Goal: Task Accomplishment & Management: Use online tool/utility

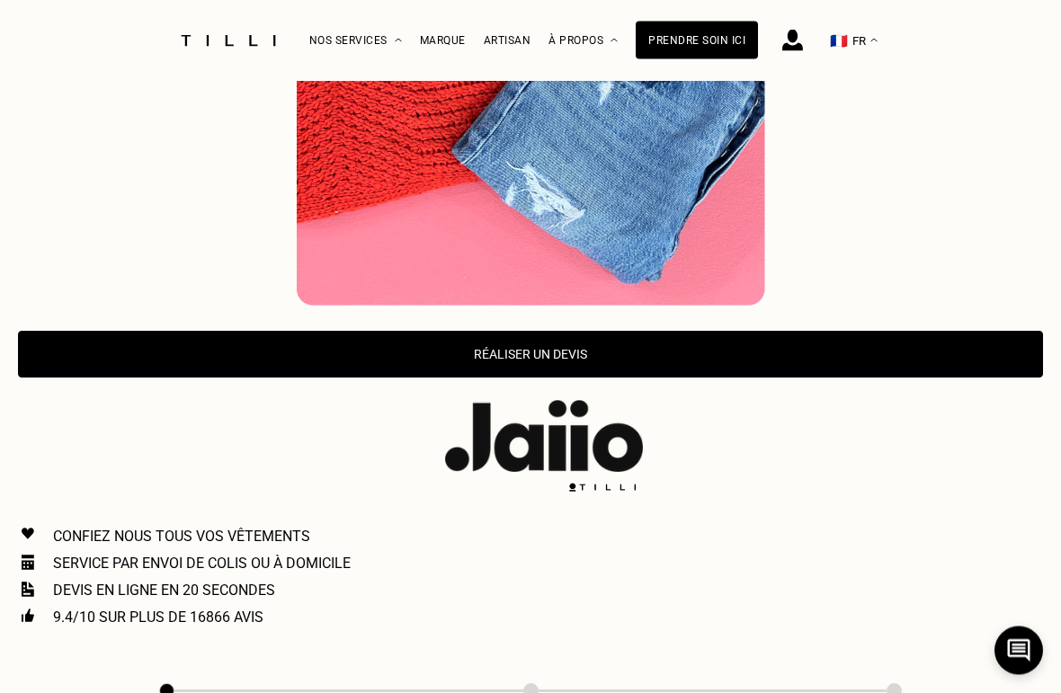
click at [89, 332] on button "Réaliser un devis" at bounding box center [530, 355] width 1025 height 47
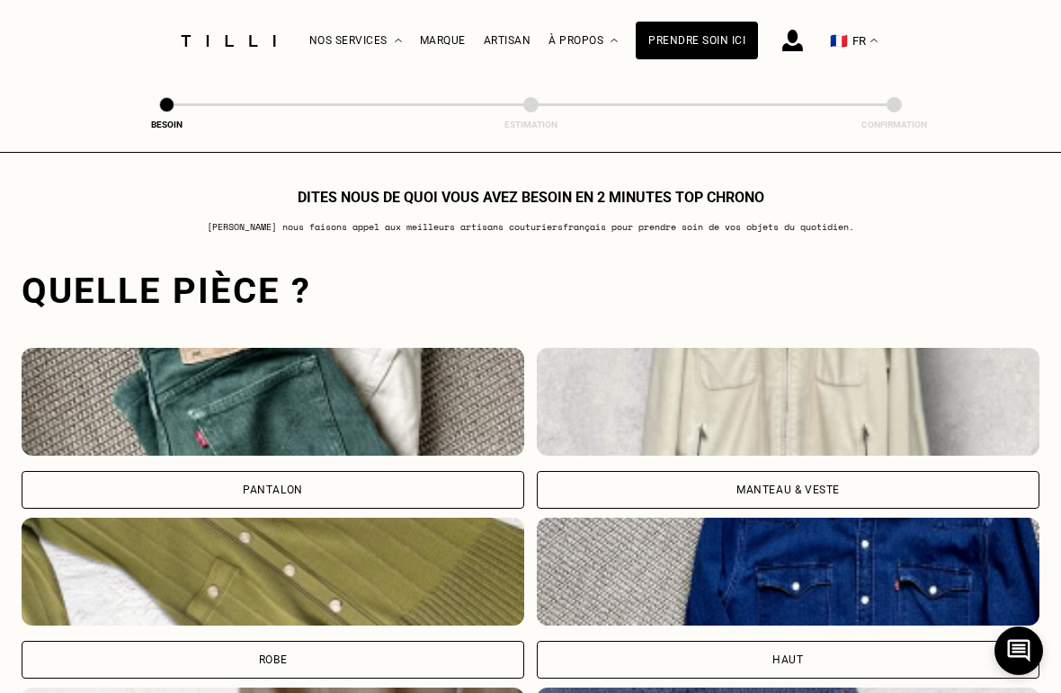
scroll to position [1253, 0]
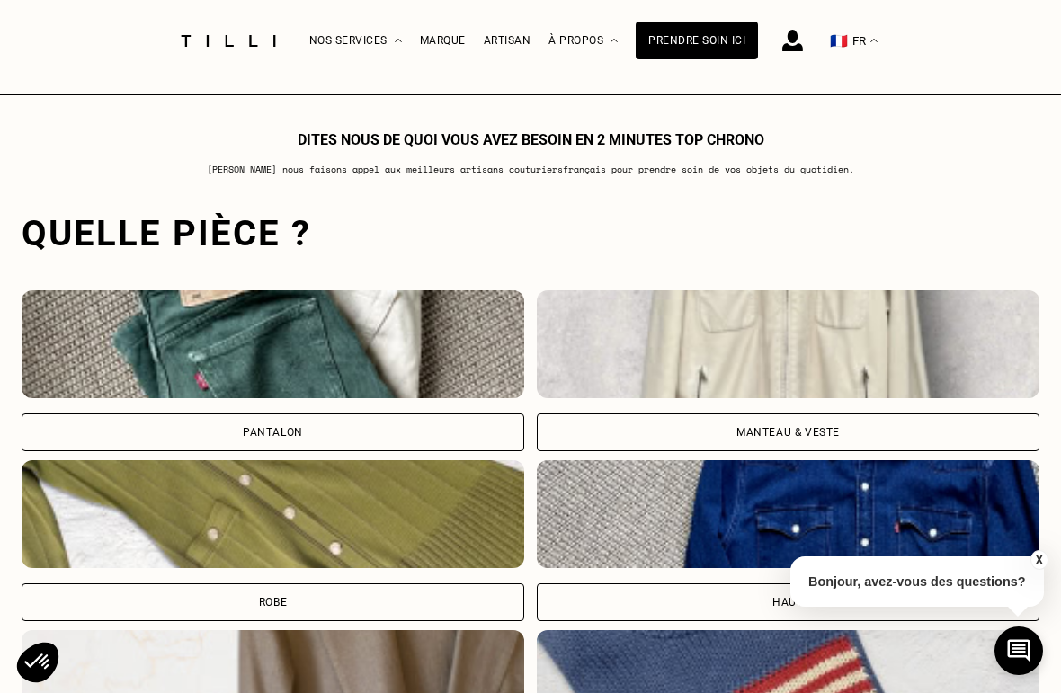
click at [129, 413] on div "Pantalon" at bounding box center [273, 432] width 502 height 38
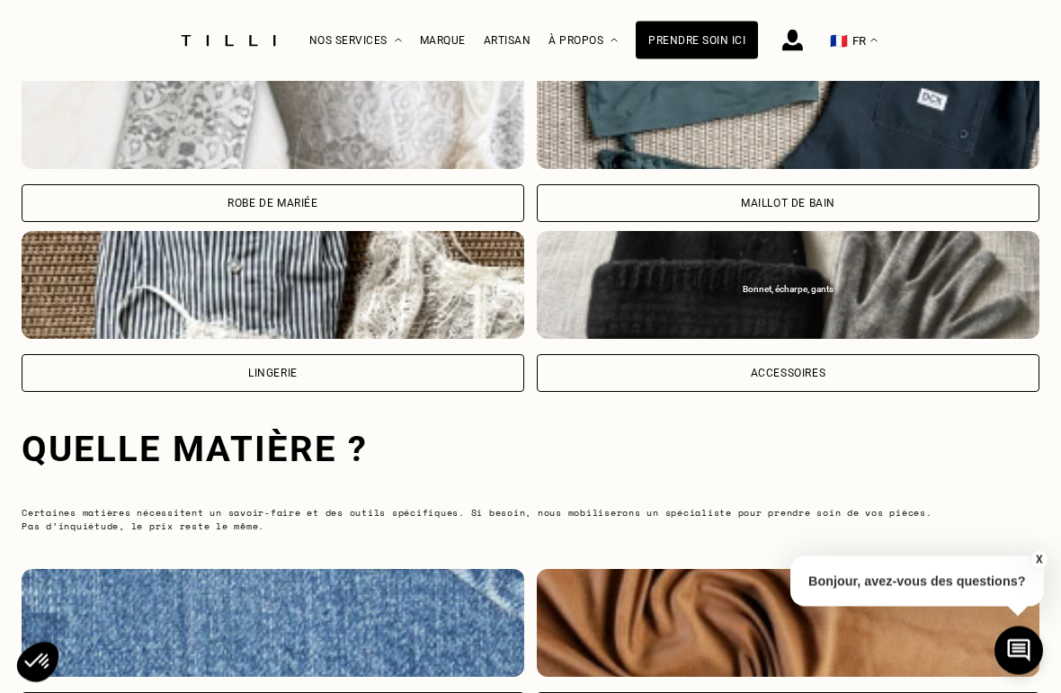
scroll to position [2501, 0]
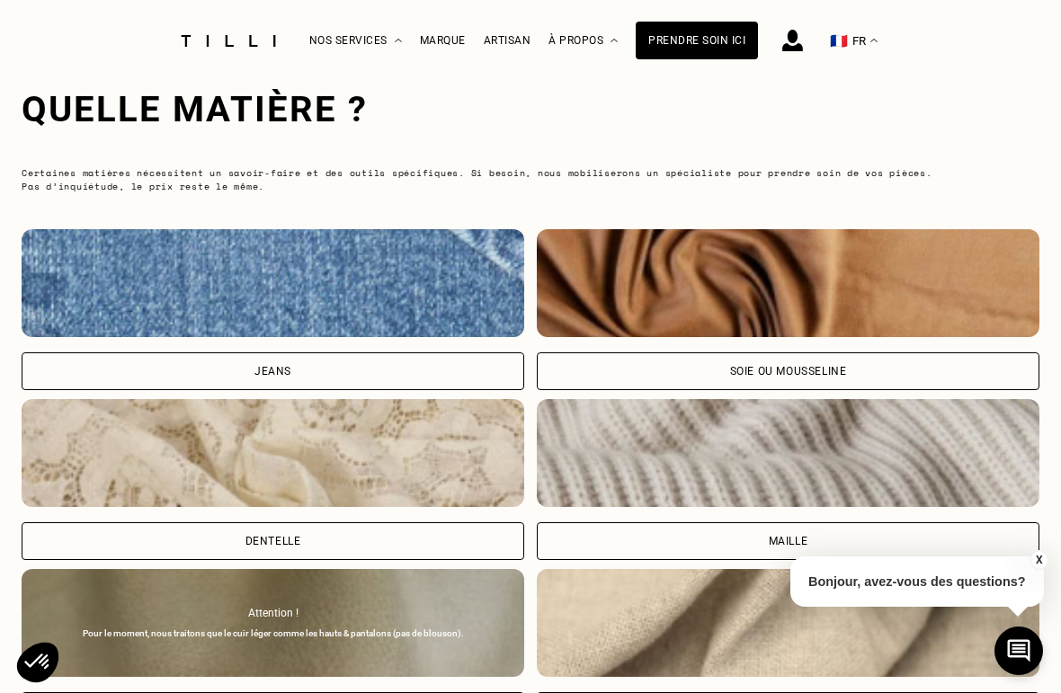
click at [103, 352] on div "Jeans" at bounding box center [273, 371] width 502 height 38
select select "FR"
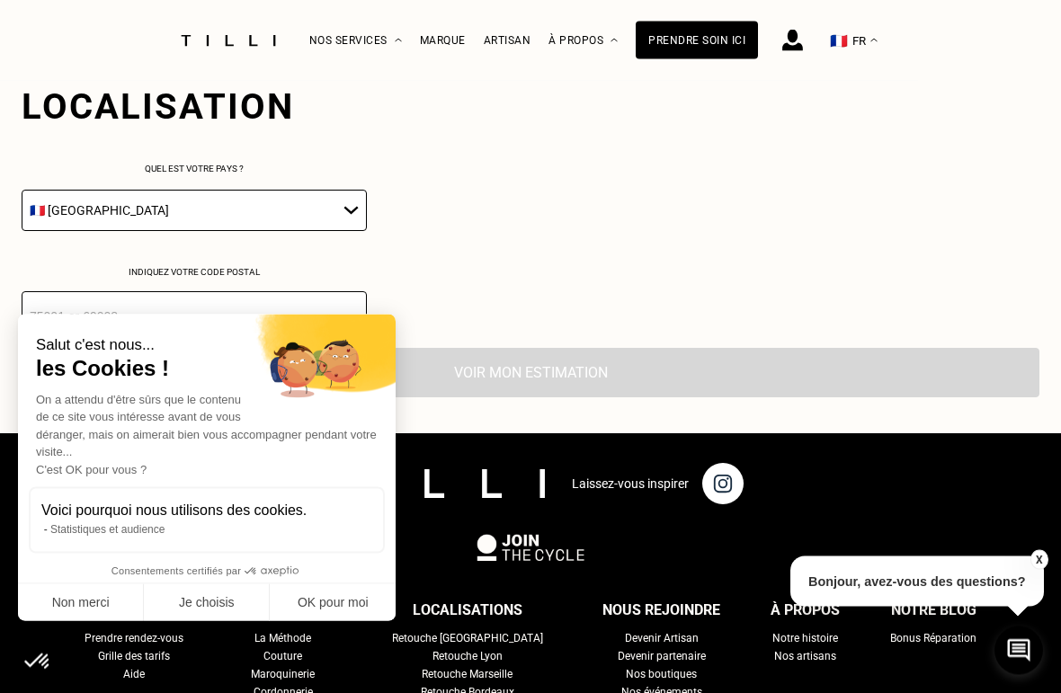
scroll to position [3352, 0]
click at [58, 608] on button "Non merci" at bounding box center [81, 603] width 126 height 38
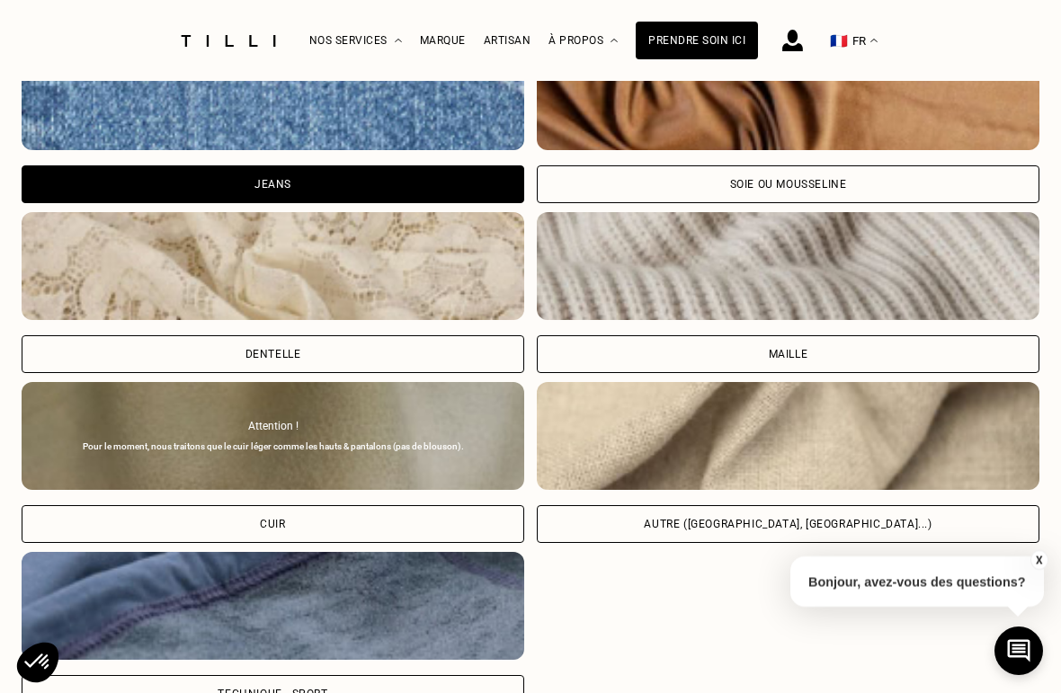
scroll to position [2699, 0]
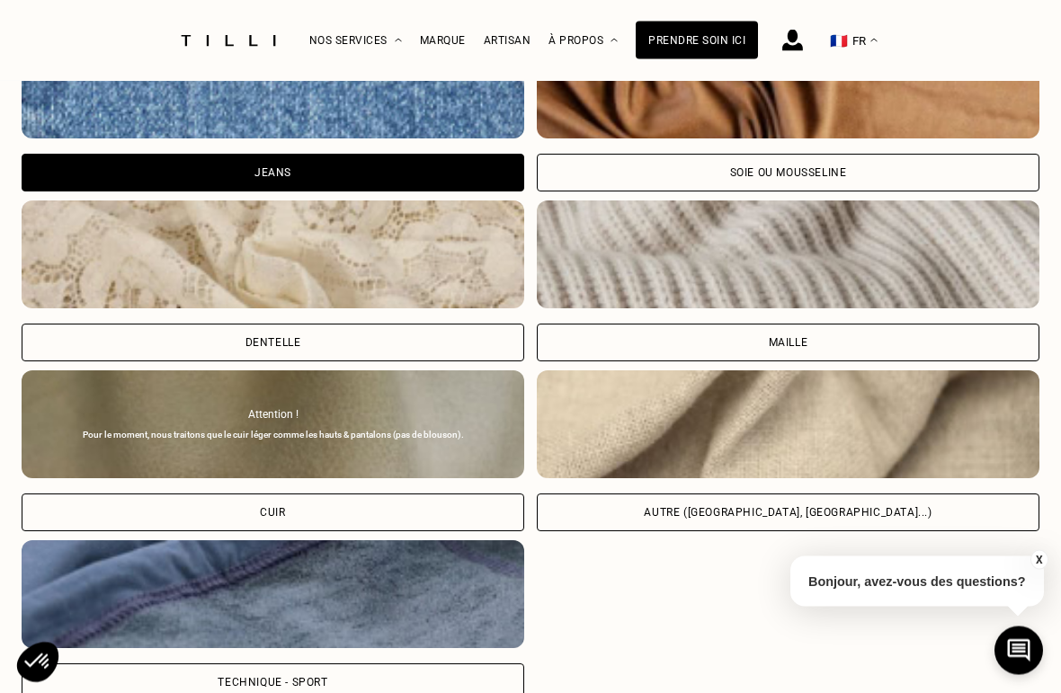
click at [986, 494] on div "Autre (coton, jersey...)" at bounding box center [788, 513] width 502 height 38
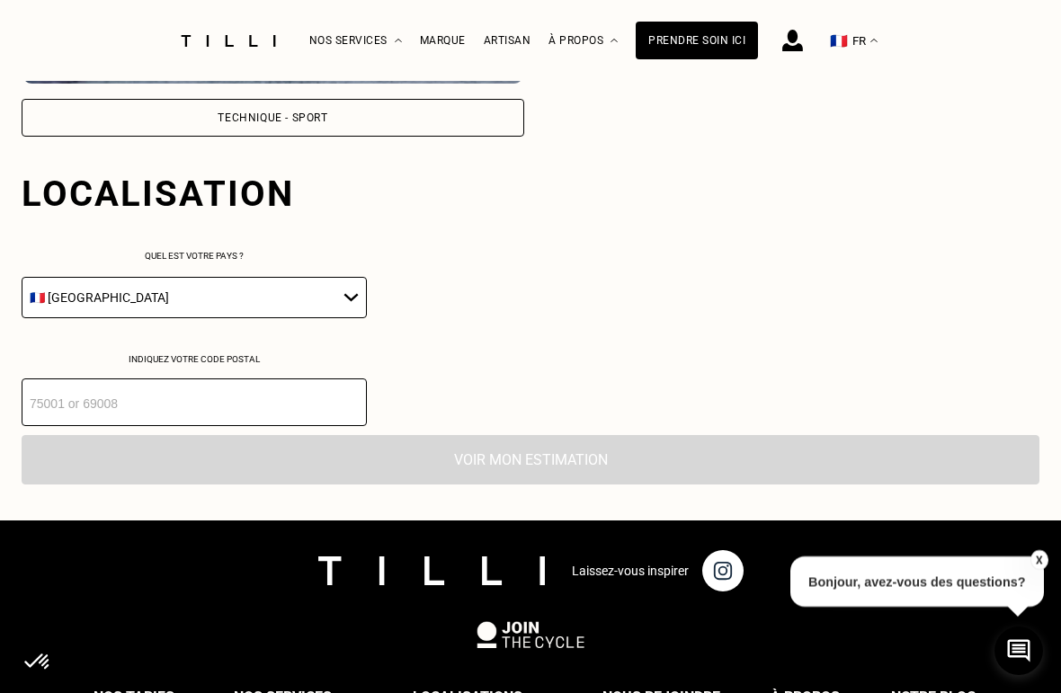
scroll to position [3351, 0]
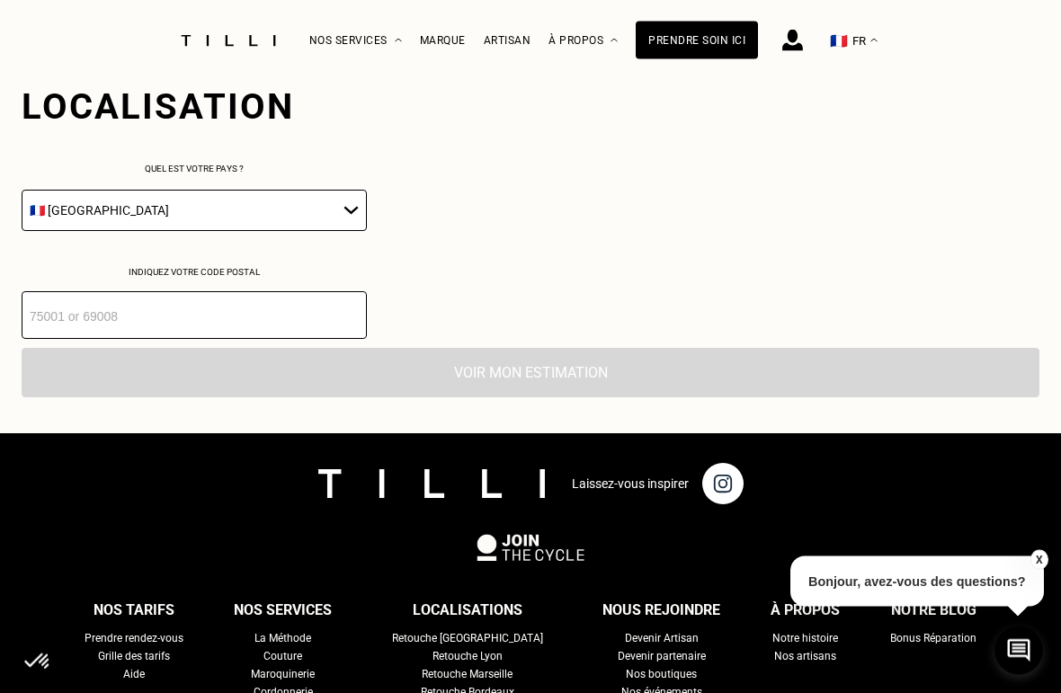
click at [67, 207] on select "🇩🇪 Allemagne 🇦🇹 Autriche 🇧🇪 Belgique 🇧🇬 Bulgarie 🇨🇾 Chypre 🇭🇷 Croatie 🇩🇰 Danema…" at bounding box center [194, 211] width 345 height 41
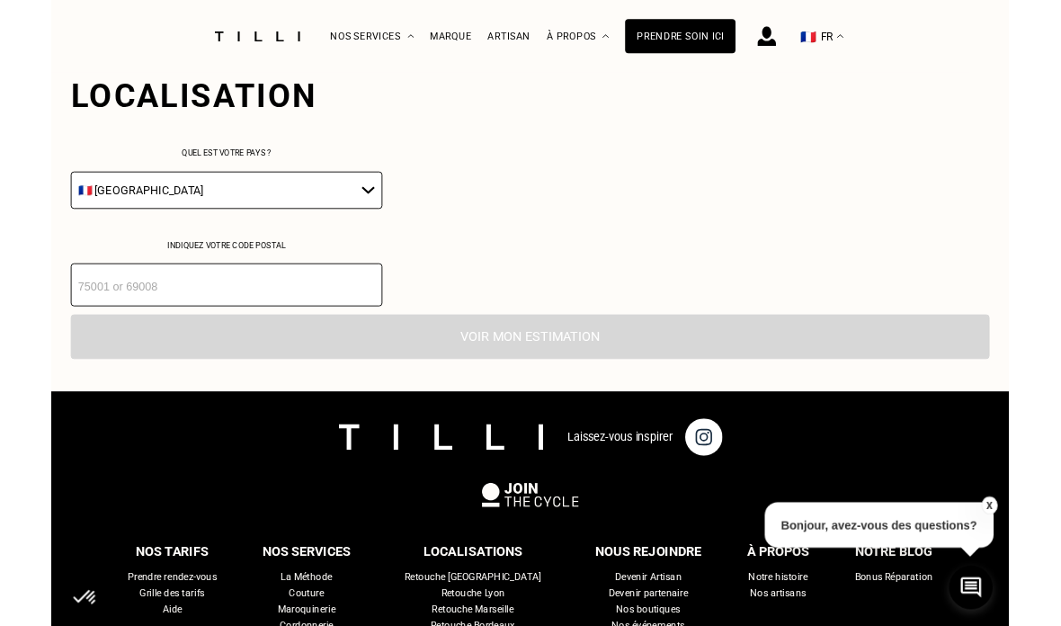
scroll to position [3352, 0]
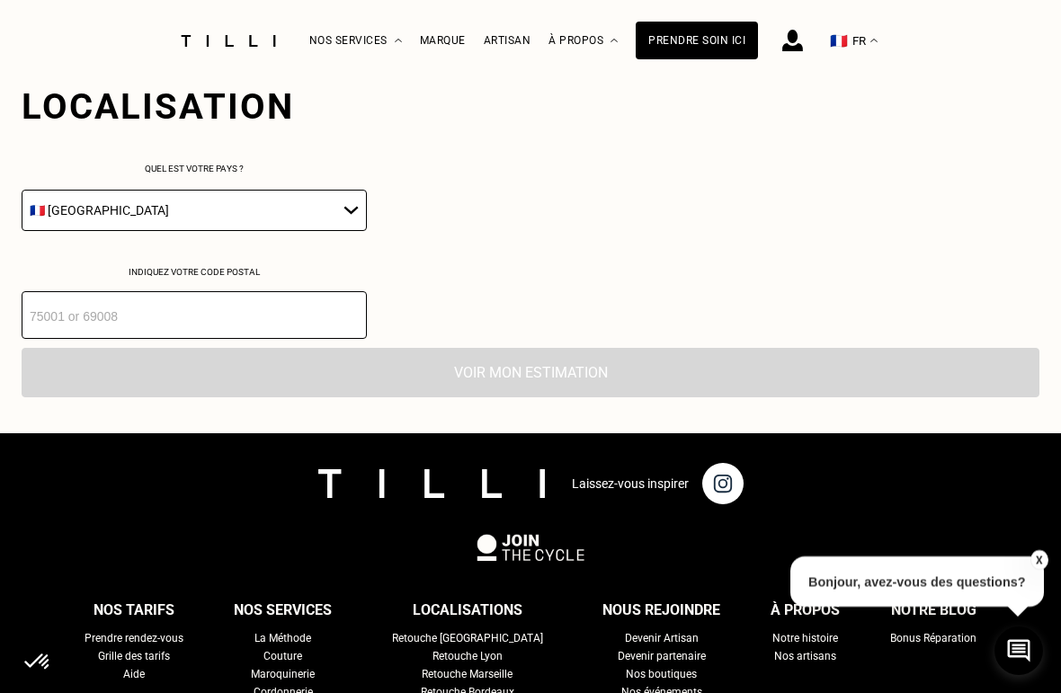
click at [57, 315] on input "number" at bounding box center [194, 315] width 345 height 48
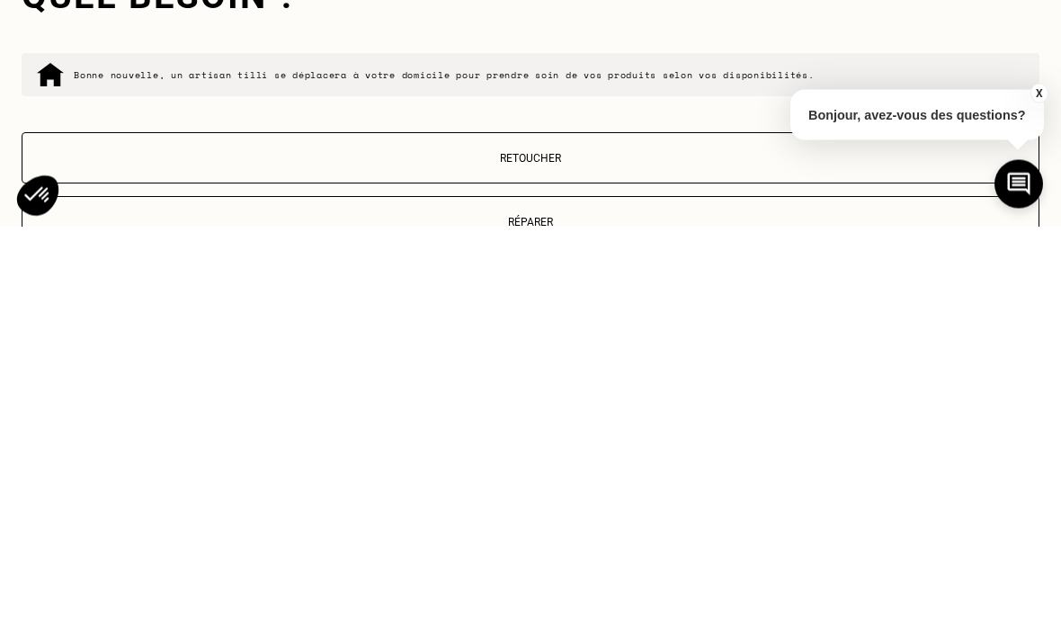
type input "92110"
click at [84, 552] on p "Retoucher" at bounding box center [530, 558] width 998 height 13
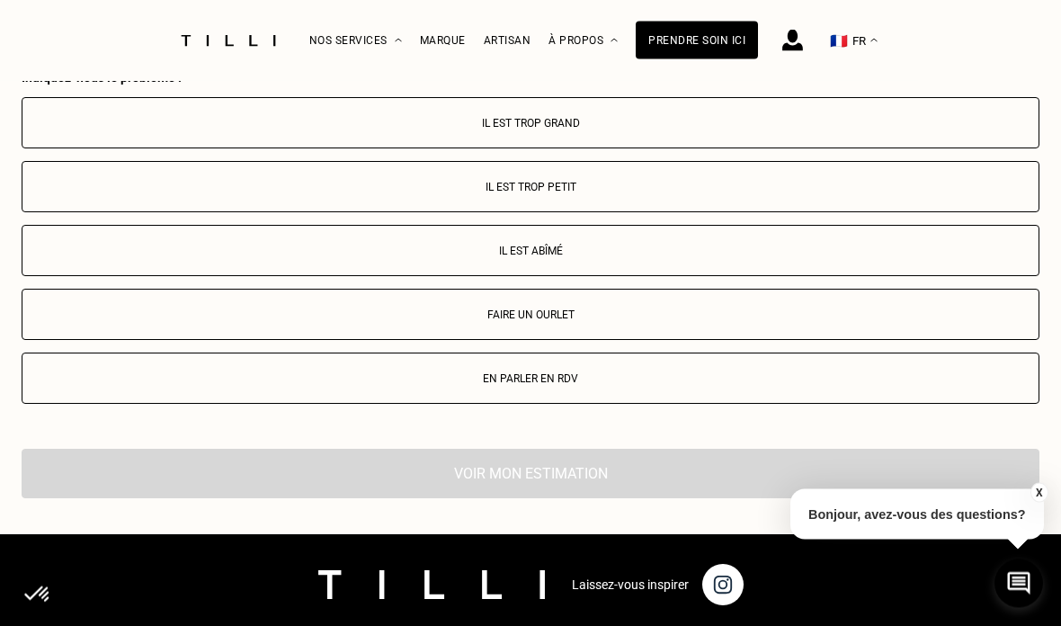
scroll to position [4127, 0]
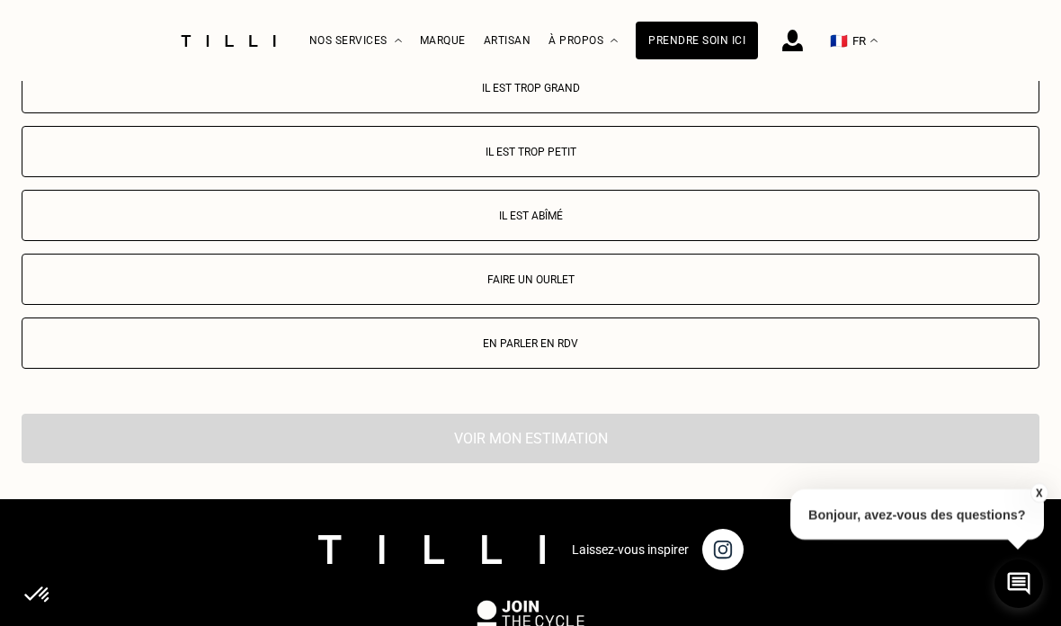
click at [90, 273] on button "Faire un ourlet" at bounding box center [530, 278] width 1017 height 51
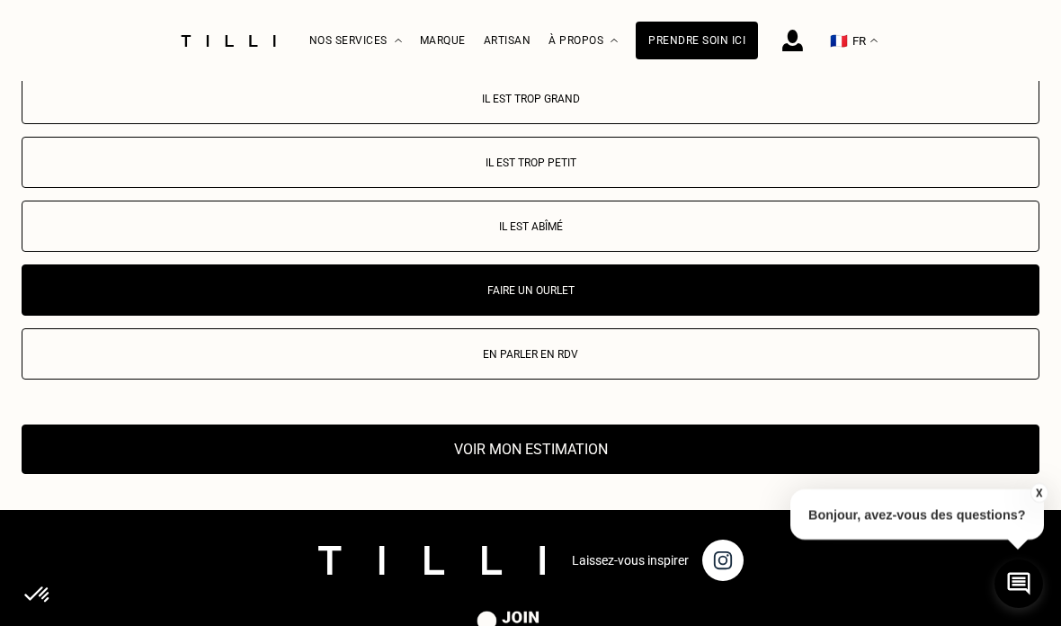
scroll to position [4083, 0]
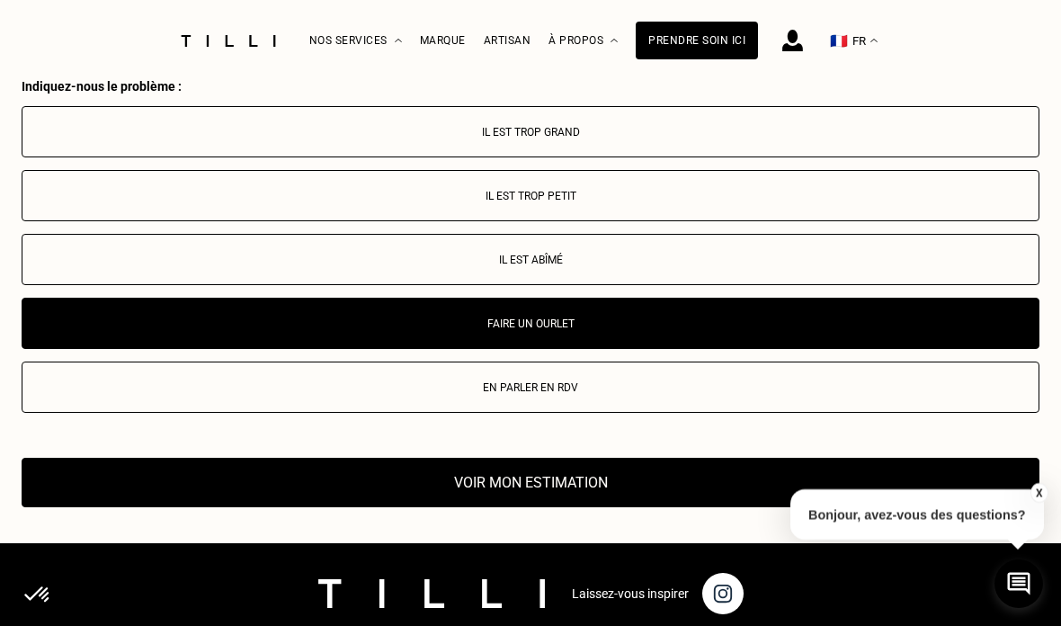
click at [979, 484] on button "Voir mon estimation" at bounding box center [530, 481] width 1017 height 49
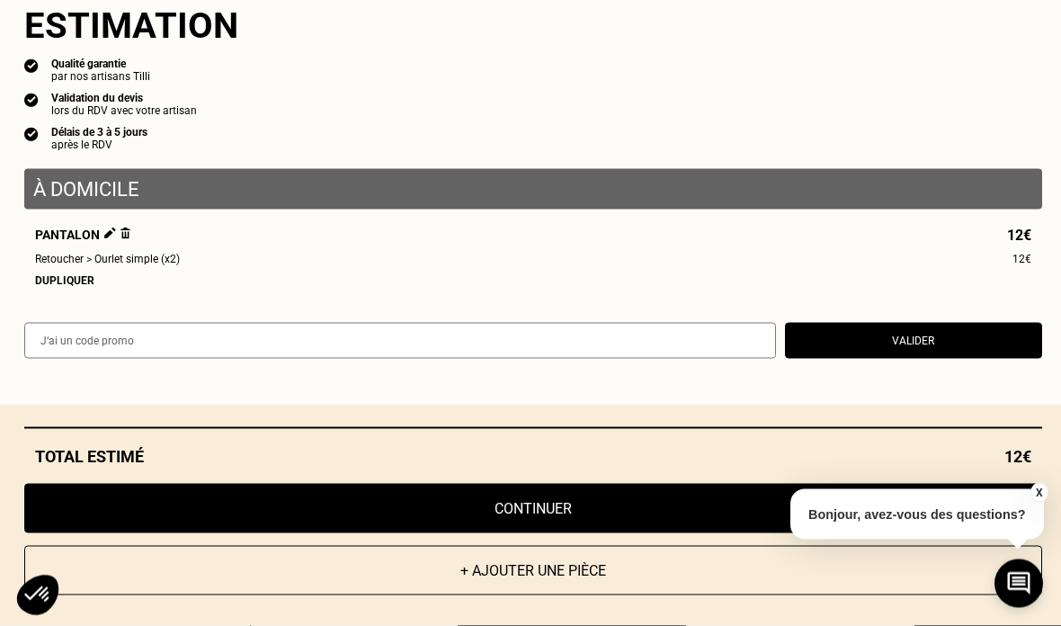
scroll to position [4285, 0]
click at [1034, 502] on button "X" at bounding box center [1038, 493] width 18 height 20
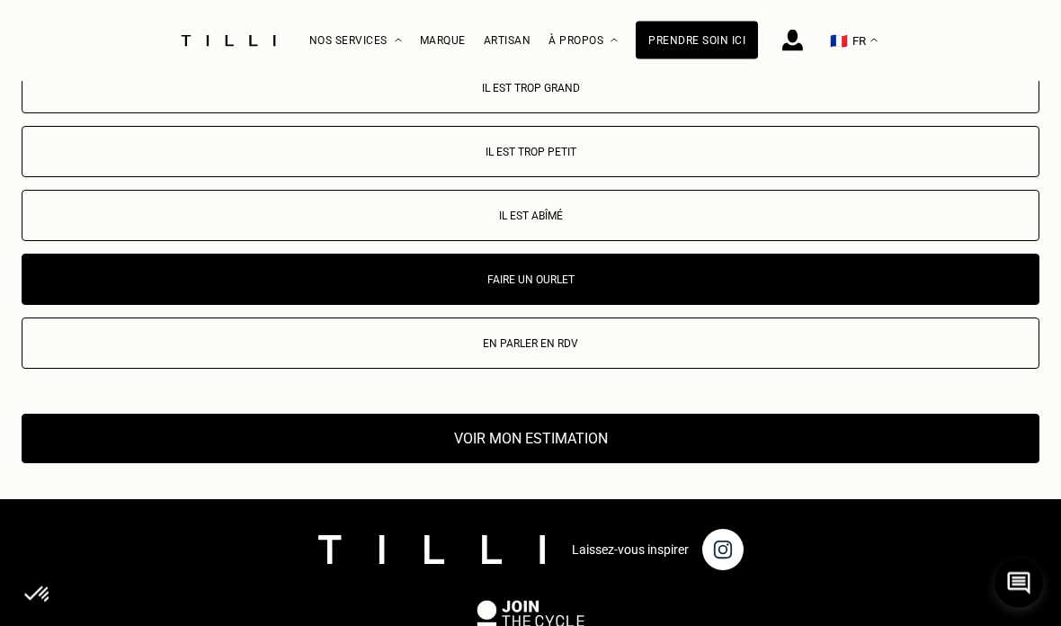
scroll to position [4141, 0]
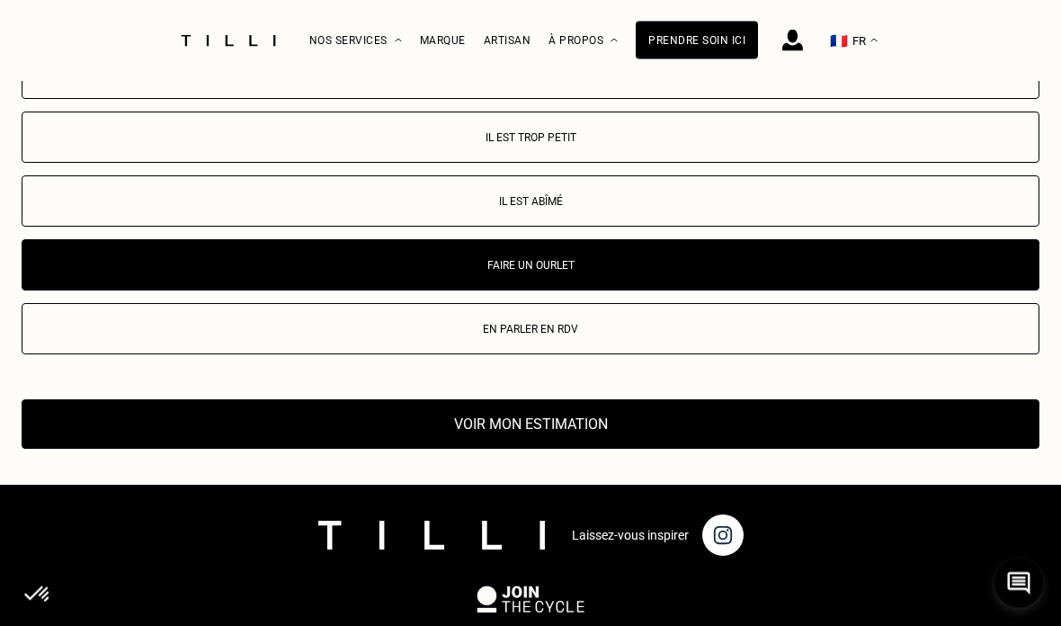
click at [118, 422] on button "Voir mon estimation" at bounding box center [530, 424] width 1017 height 49
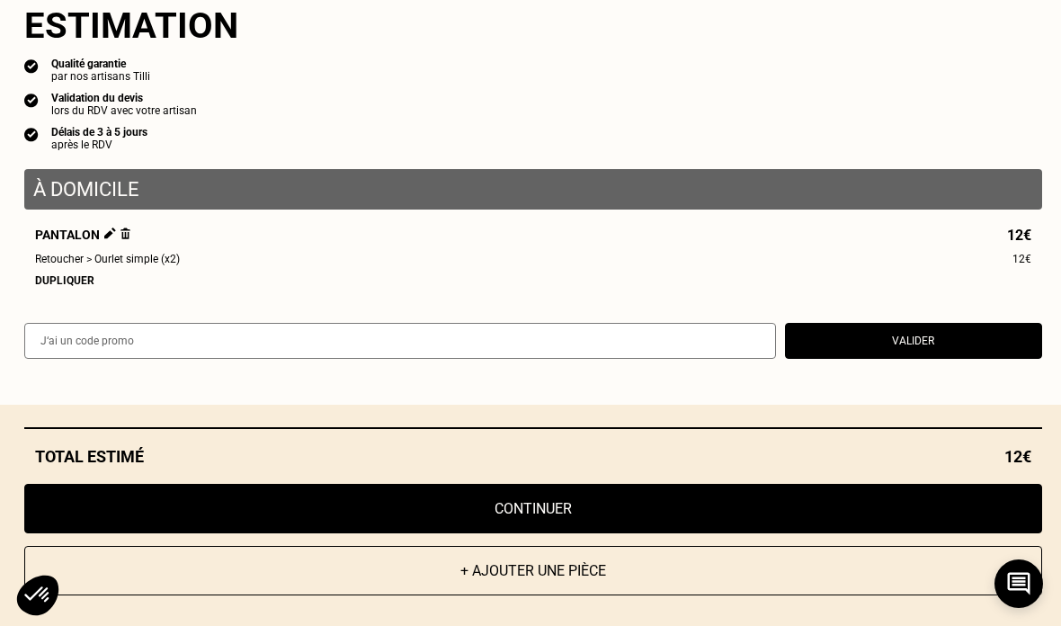
scroll to position [4128, 0]
click at [60, 287] on div "Dupliquer" at bounding box center [533, 280] width 996 height 13
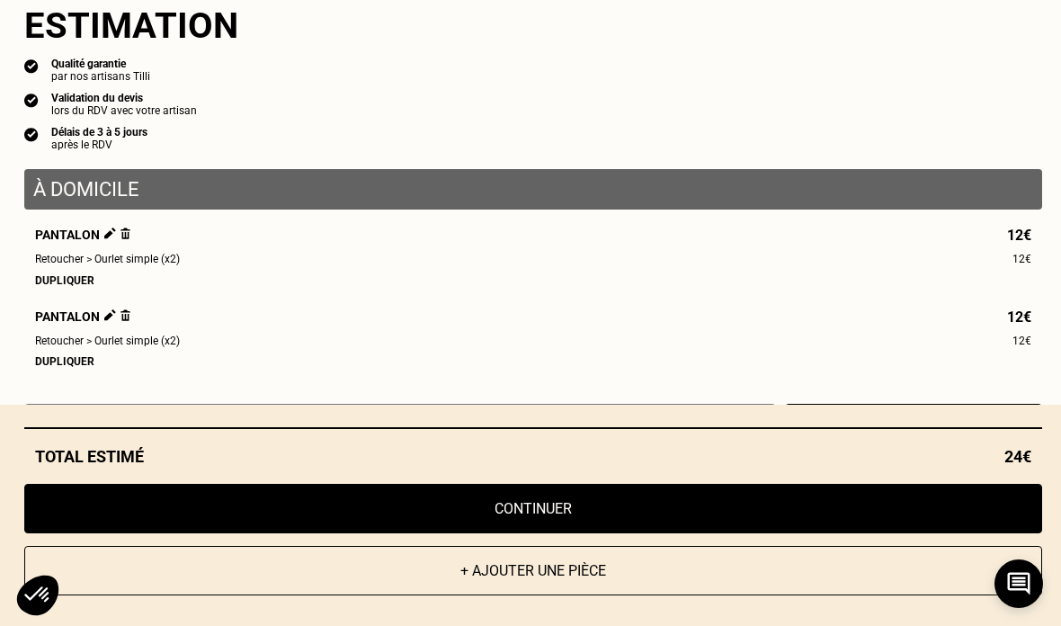
click at [108, 321] on img at bounding box center [110, 315] width 12 height 12
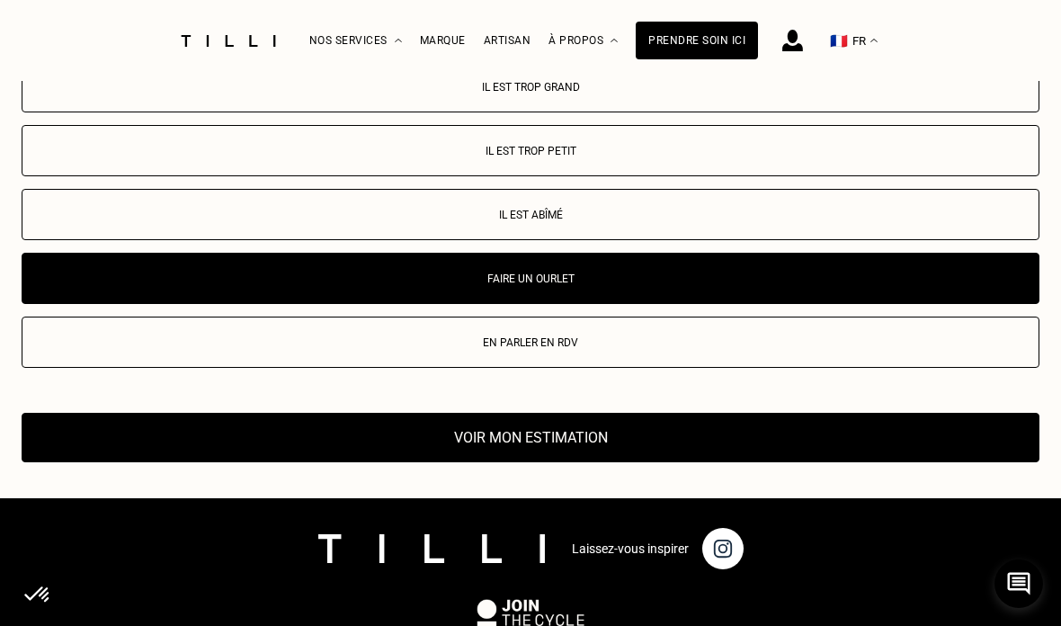
select select "FR"
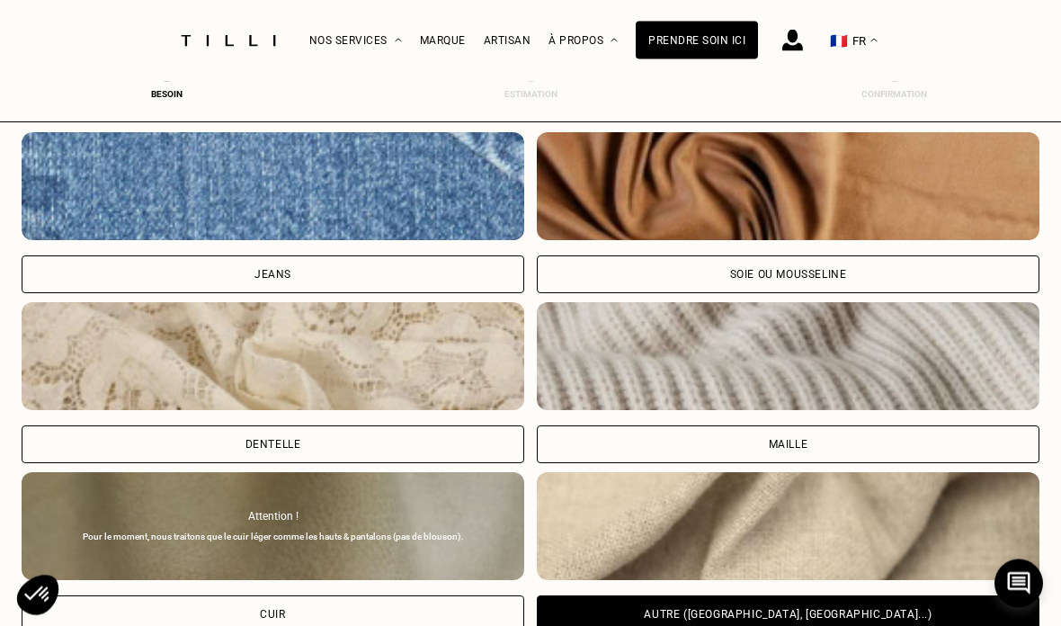
click at [113, 271] on div "Jeans" at bounding box center [273, 275] width 502 height 38
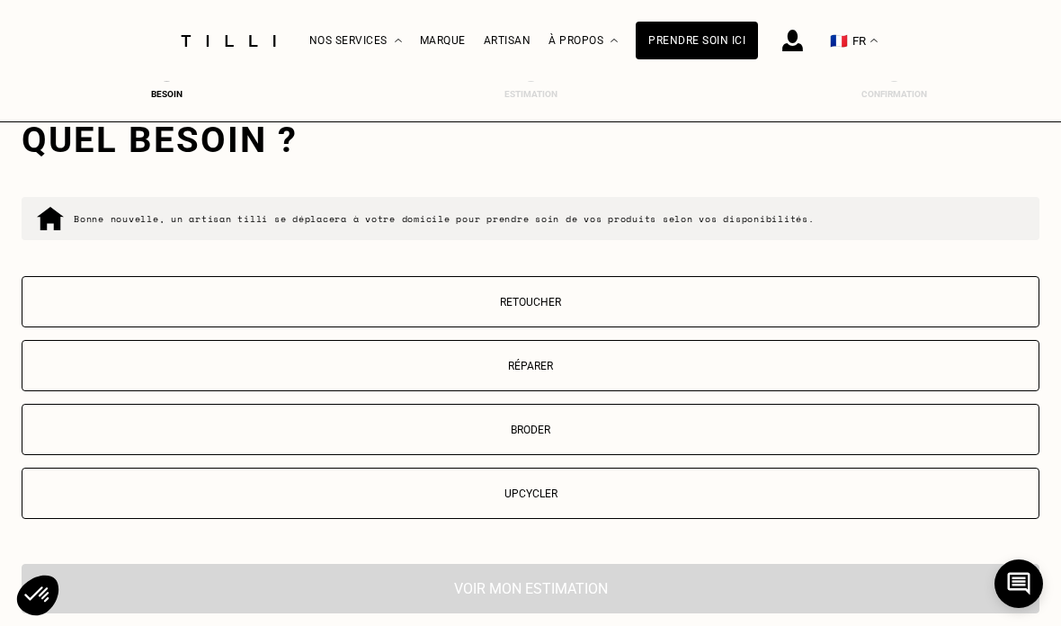
scroll to position [2848, 0]
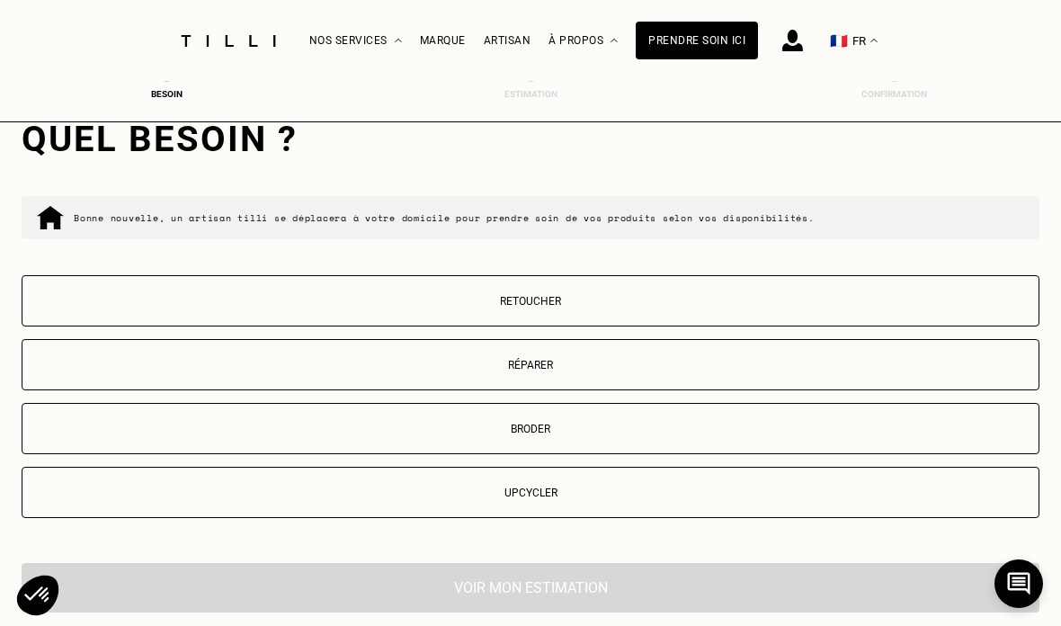
click at [104, 307] on p "Retoucher" at bounding box center [530, 301] width 998 height 13
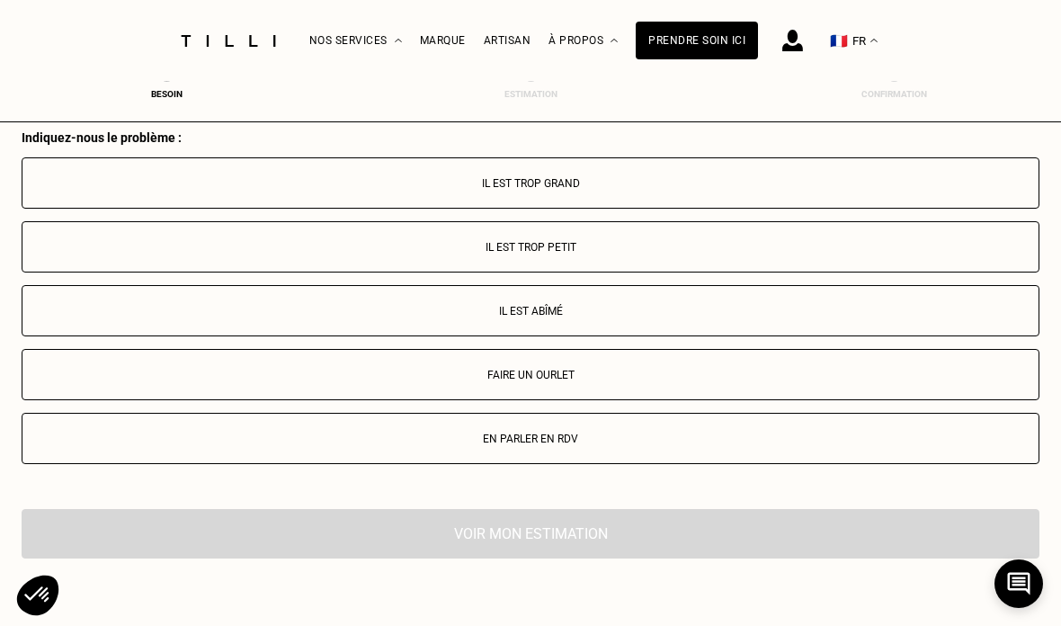
scroll to position [3306, 0]
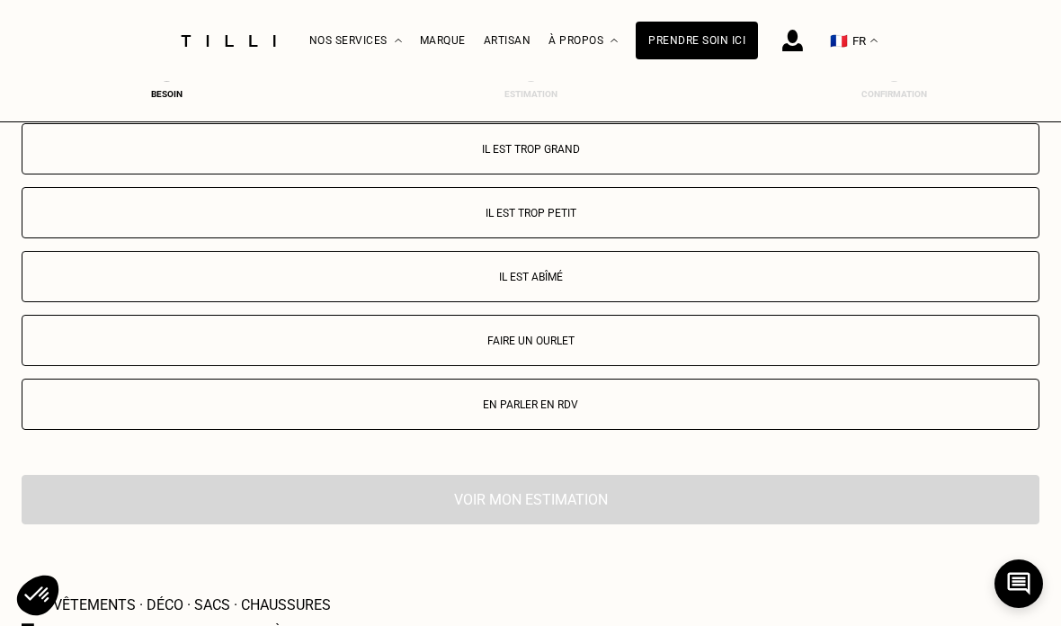
click at [110, 347] on p "Faire un ourlet" at bounding box center [530, 340] width 998 height 13
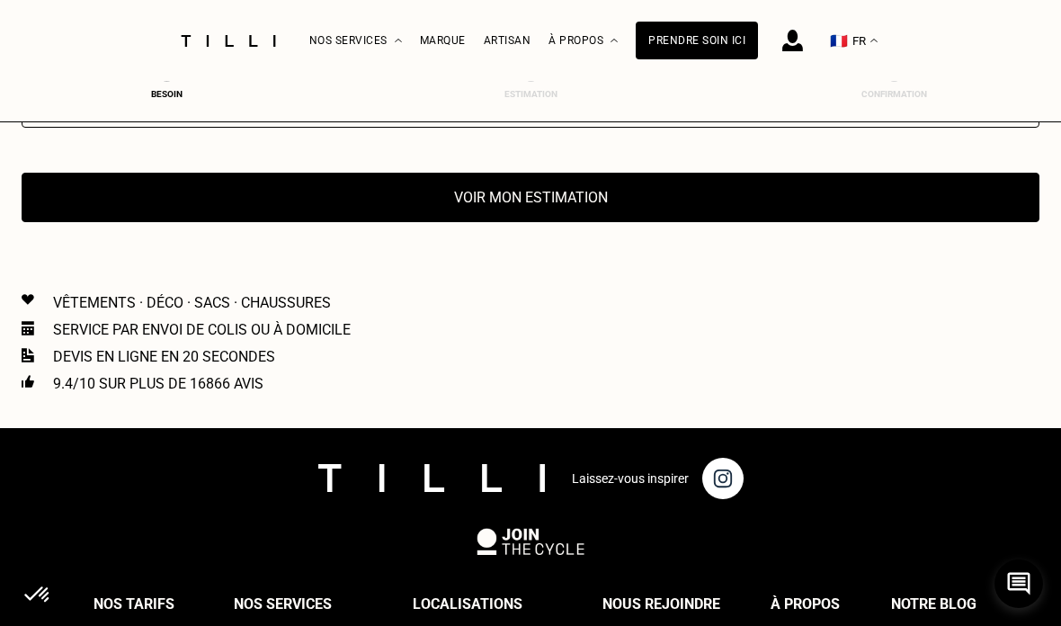
scroll to position [3561, 0]
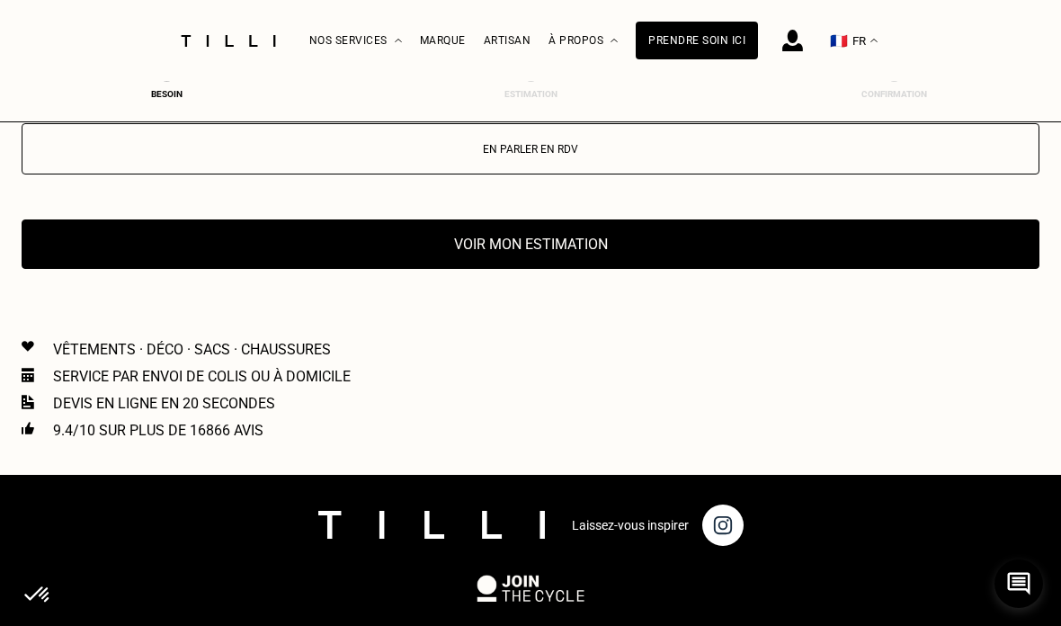
click at [99, 269] on button "Voir mon estimation" at bounding box center [530, 243] width 1017 height 49
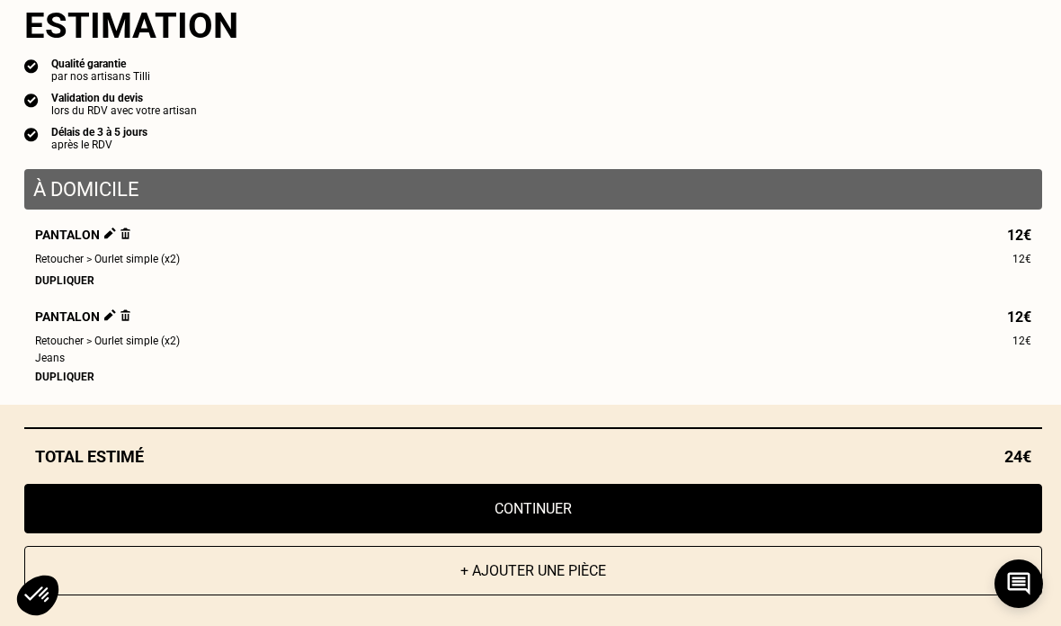
click at [55, 383] on div "Dupliquer" at bounding box center [533, 376] width 996 height 13
click at [59, 383] on div "Dupliquer" at bounding box center [533, 376] width 996 height 13
click at [82, 383] on div "Dupliquer" at bounding box center [533, 376] width 996 height 13
click at [58, 383] on div "Dupliquer" at bounding box center [533, 376] width 996 height 13
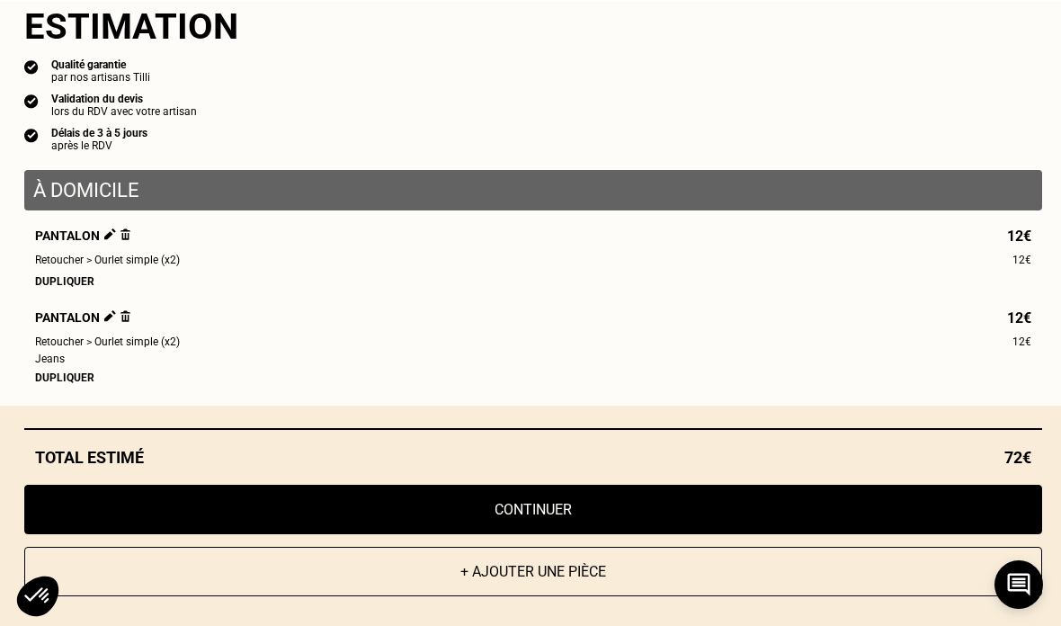
click at [59, 383] on div "Dupliquer" at bounding box center [533, 376] width 996 height 13
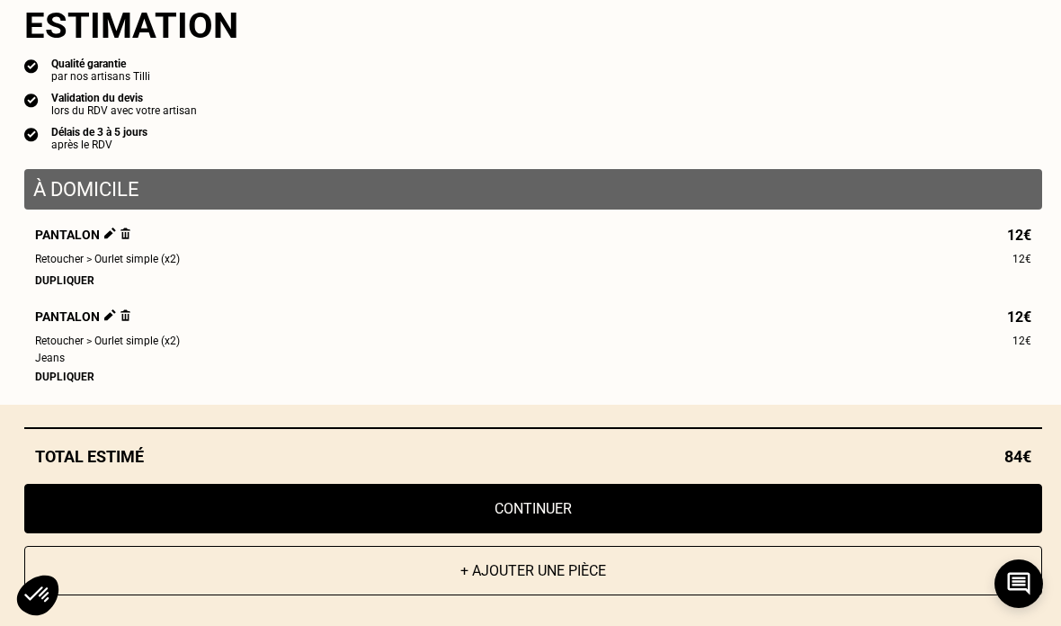
click at [49, 281] on div "Dupliquer" at bounding box center [533, 280] width 996 height 13
click at [993, 498] on button "Continuer" at bounding box center [532, 508] width 1017 height 49
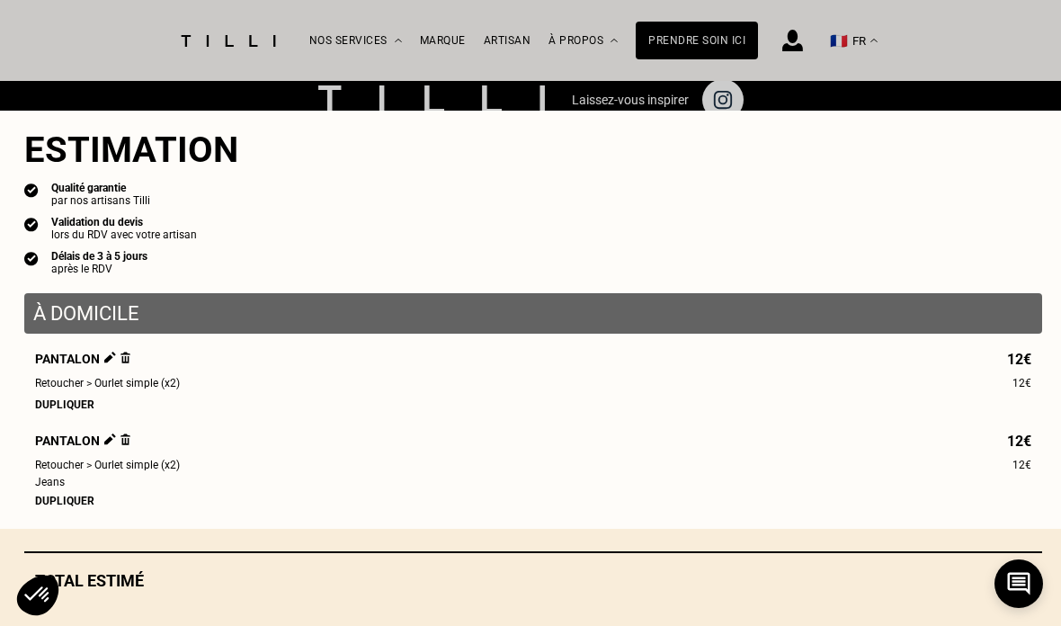
scroll to position [888, 0]
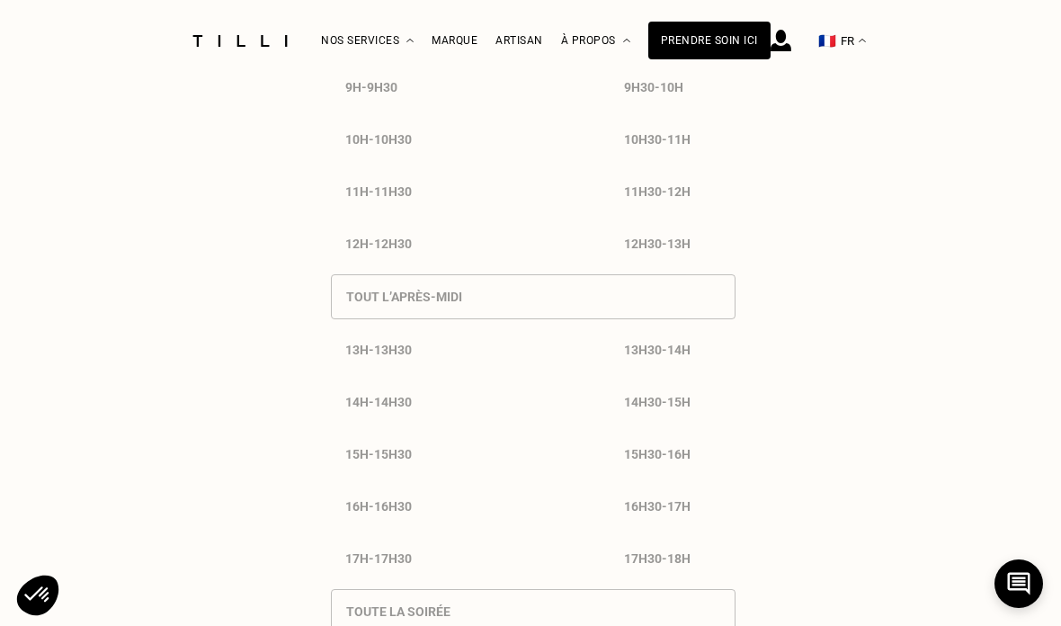
select select "FR"
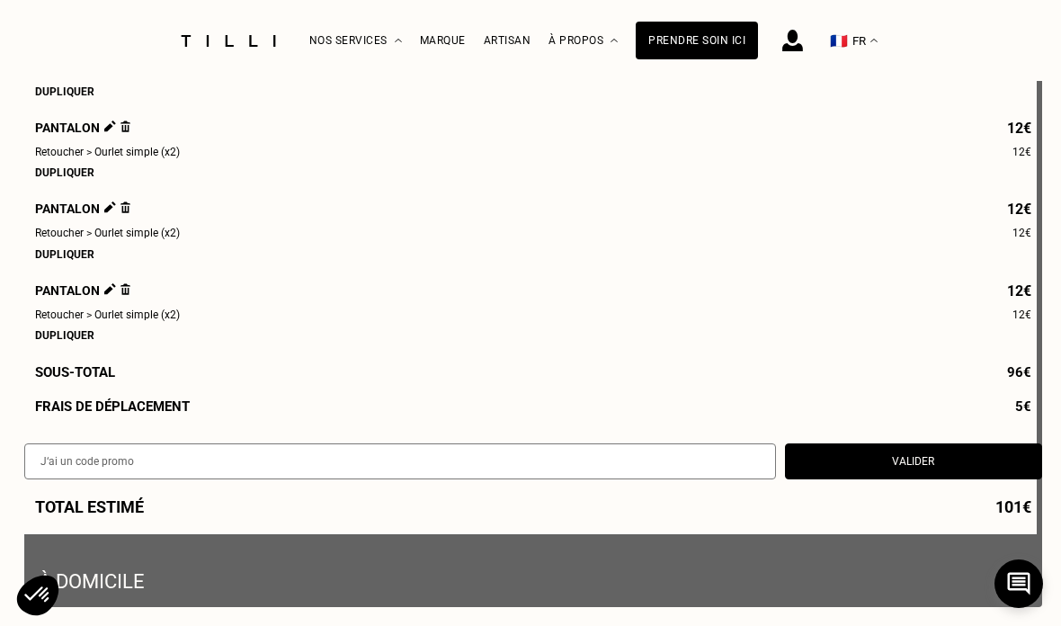
scroll to position [654, 0]
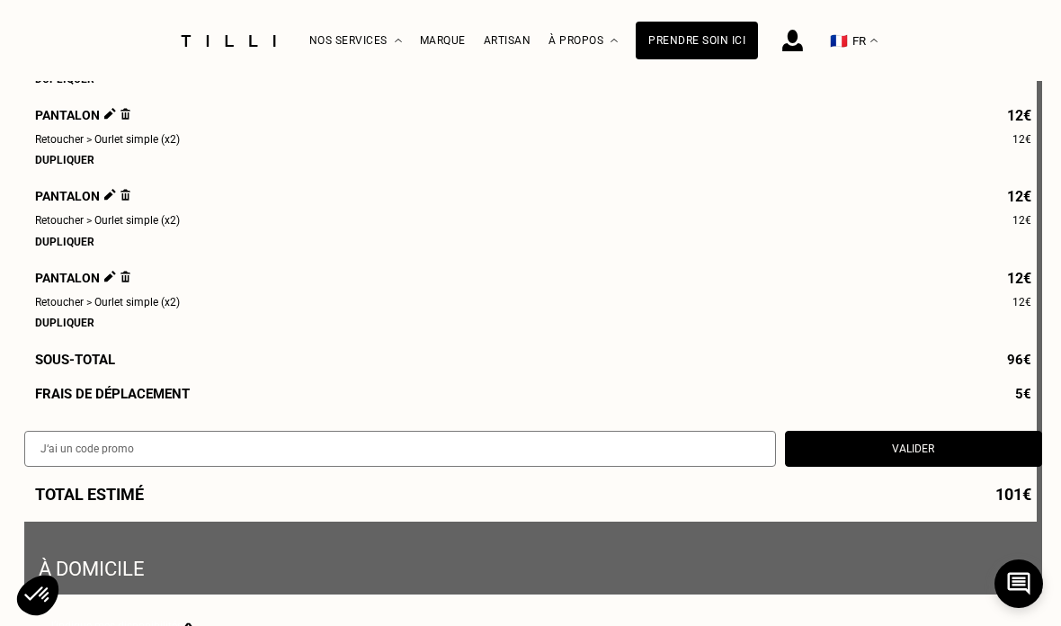
click at [127, 282] on img at bounding box center [125, 277] width 10 height 12
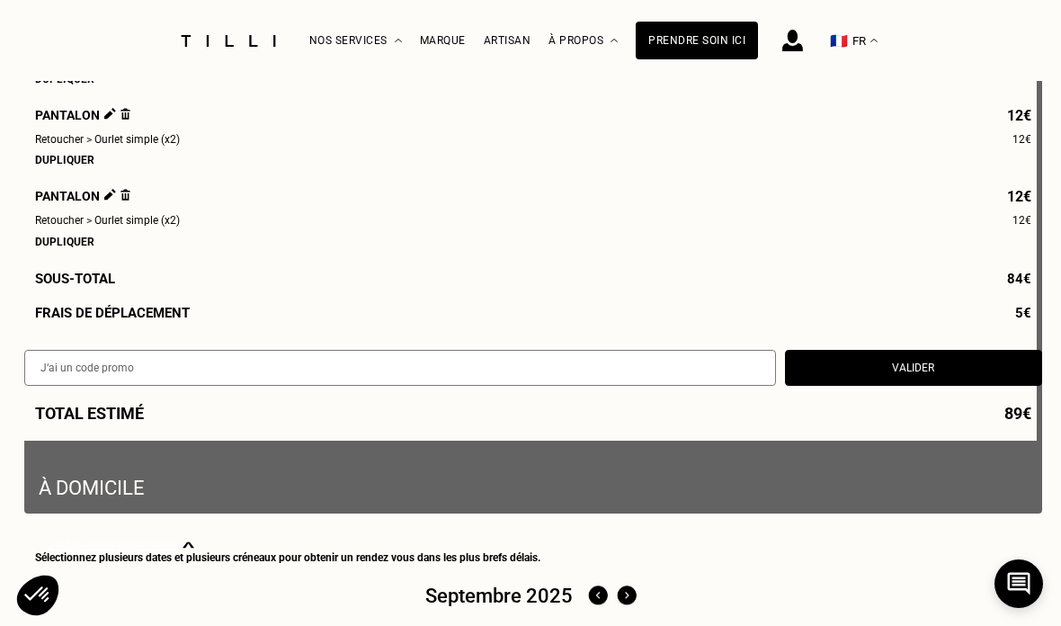
click at [123, 200] on img at bounding box center [125, 195] width 10 height 12
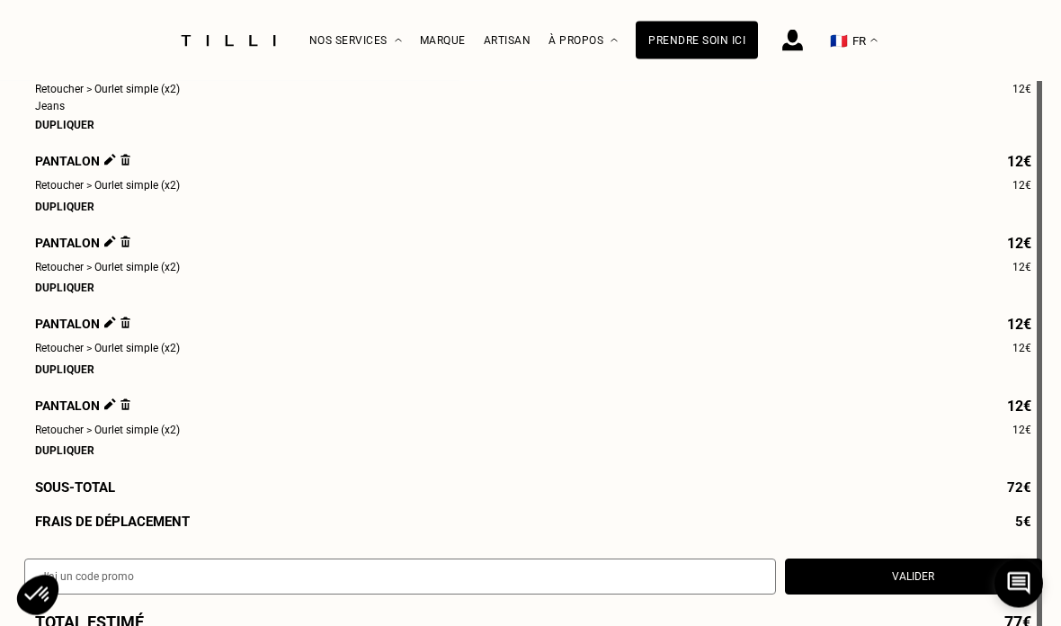
click at [124, 408] on img at bounding box center [125, 405] width 10 height 12
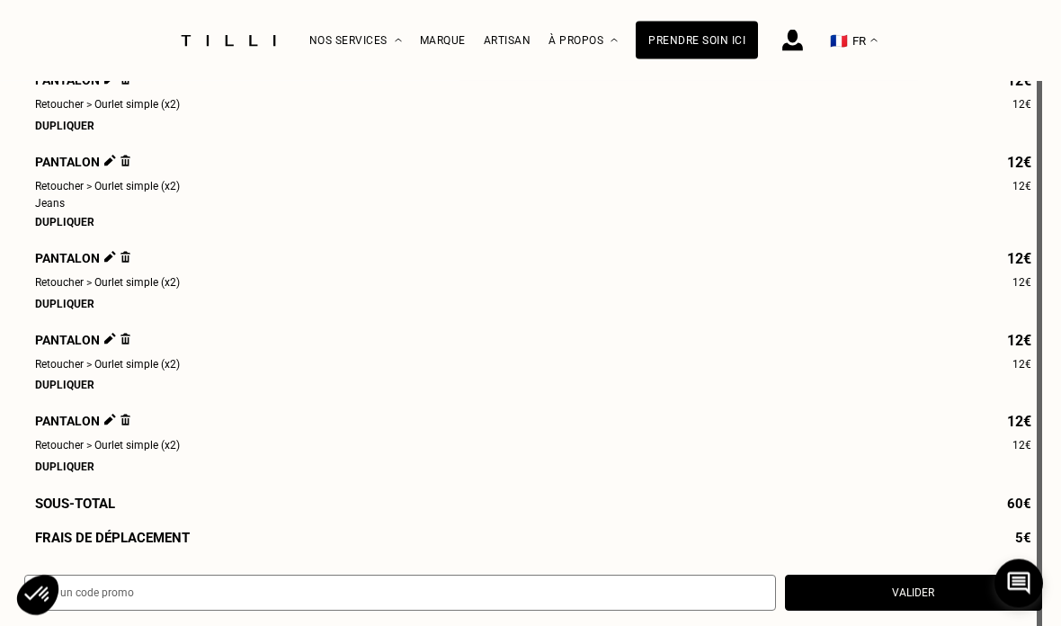
scroll to position [257, 0]
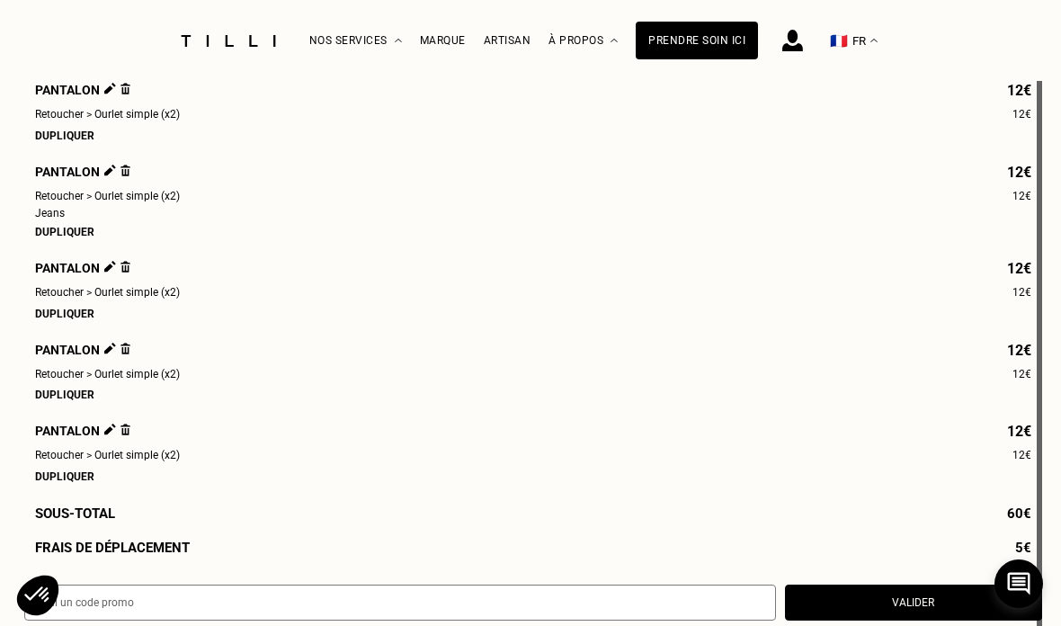
click at [124, 431] on img at bounding box center [125, 429] width 10 height 12
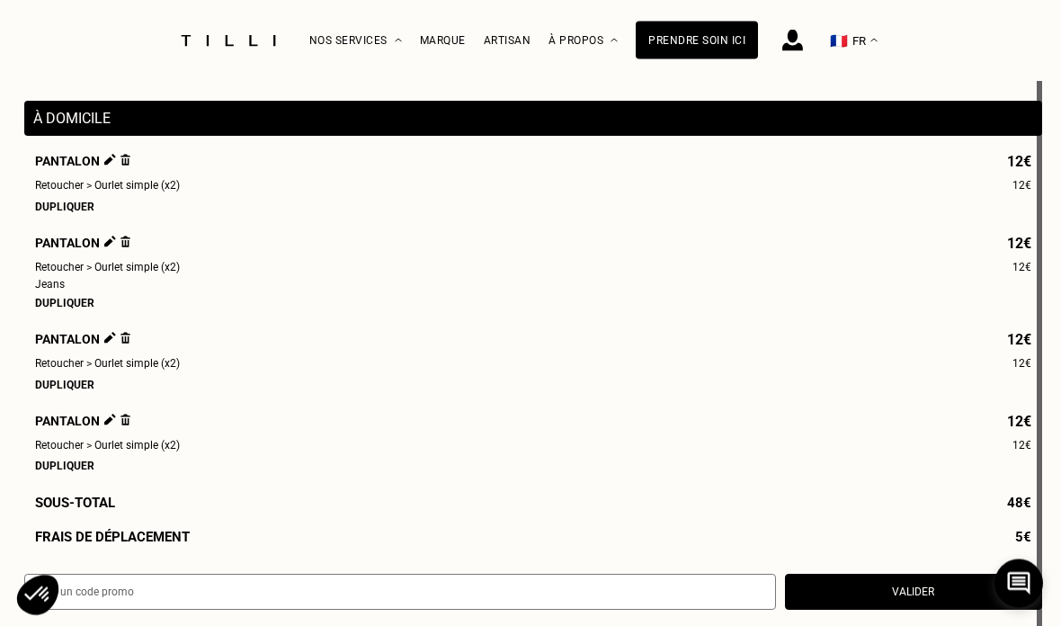
scroll to position [184, 0]
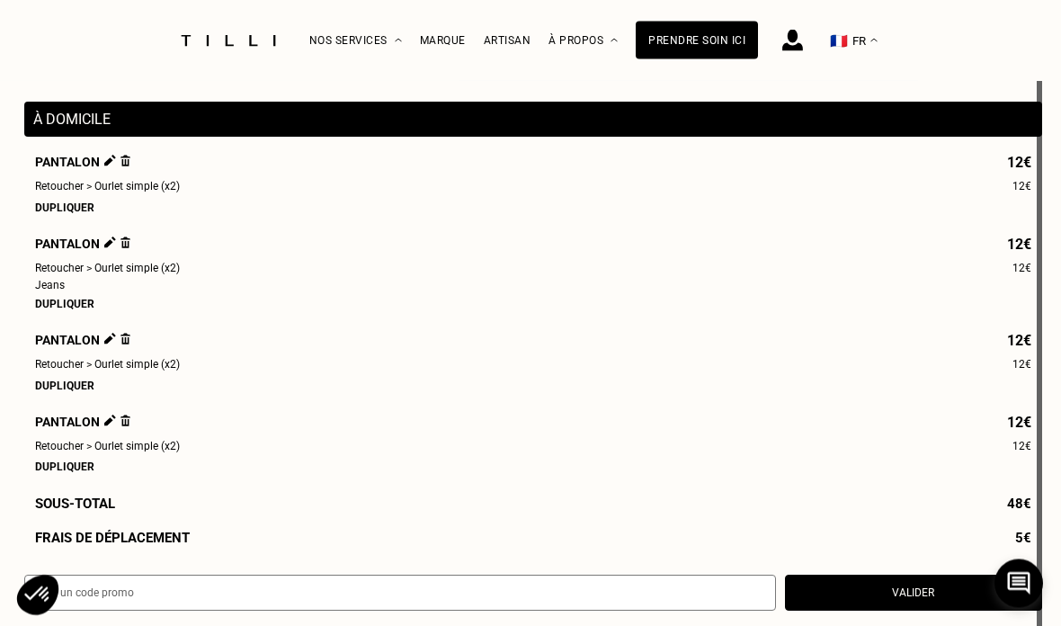
click at [132, 424] on div "Pantalon 12€" at bounding box center [533, 422] width 996 height 15
click at [126, 421] on img at bounding box center [125, 421] width 10 height 12
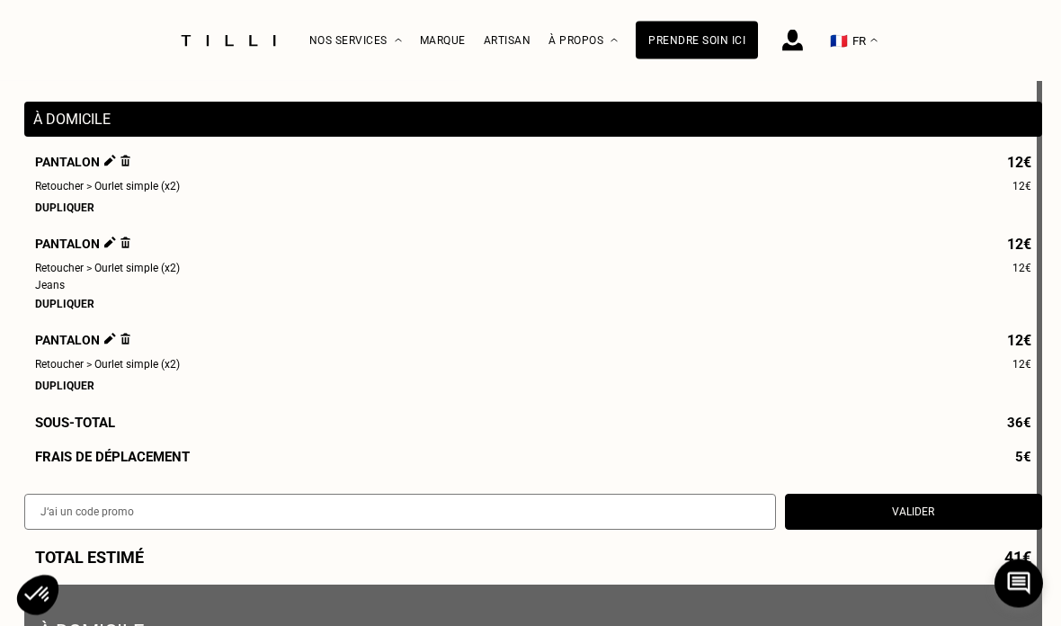
scroll to position [185, 0]
click at [109, 166] on img at bounding box center [110, 161] width 12 height 12
select select "FR"
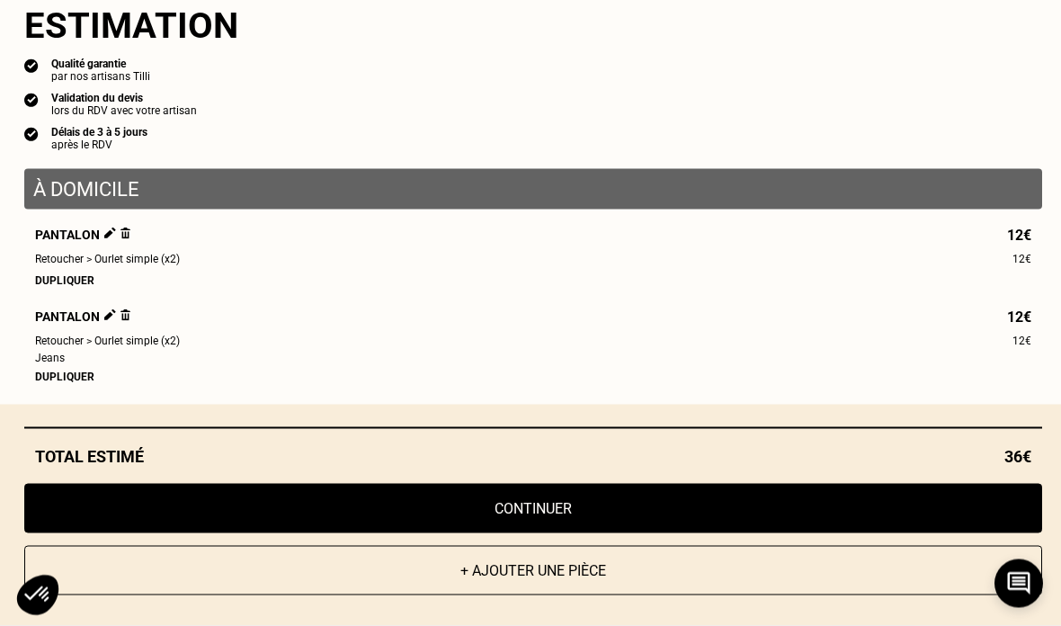
scroll to position [2554, 0]
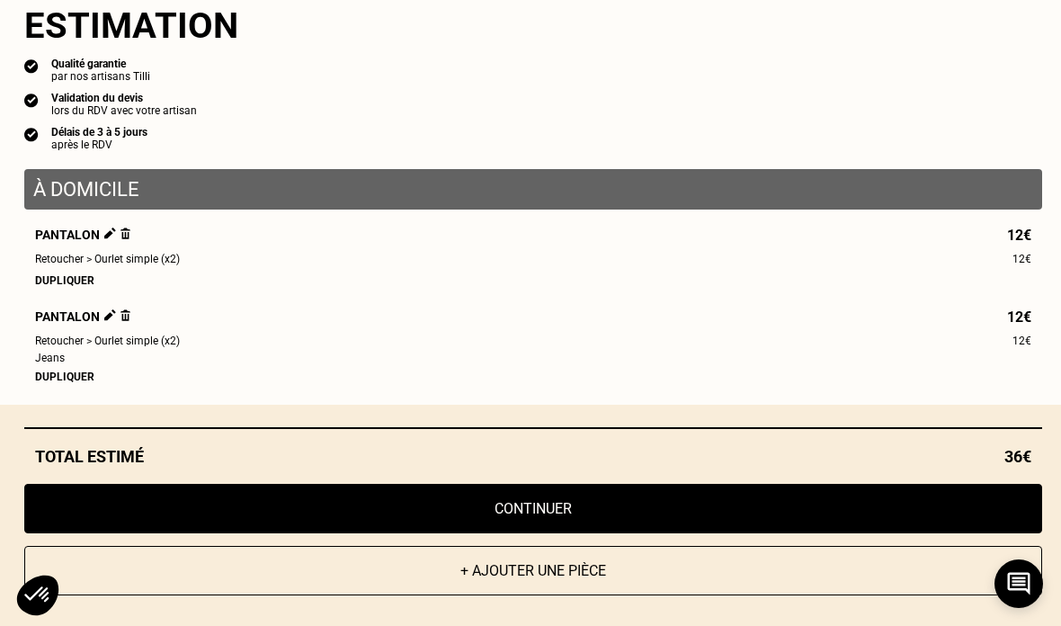
click at [104, 239] on img at bounding box center [110, 233] width 12 height 12
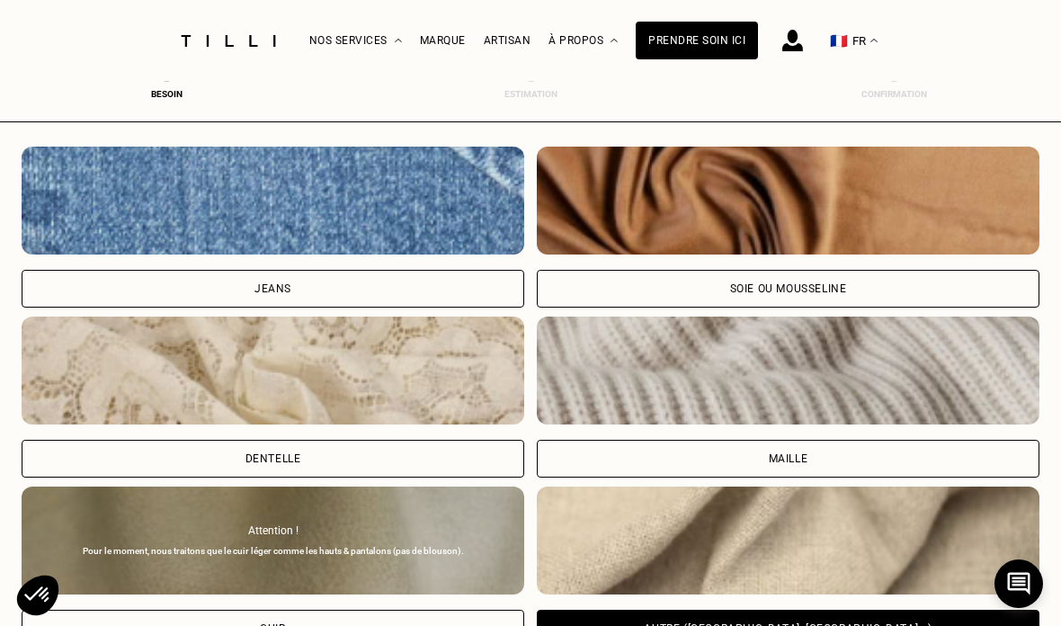
scroll to position [1823, 0]
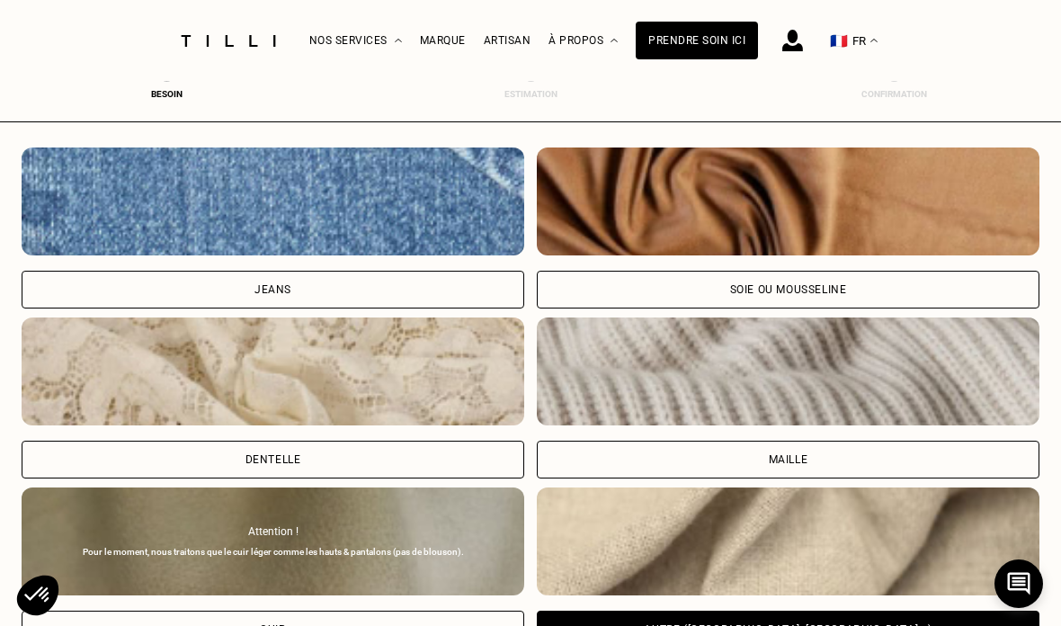
click at [644, 289] on div "Soie ou mousseline" at bounding box center [788, 290] width 502 height 38
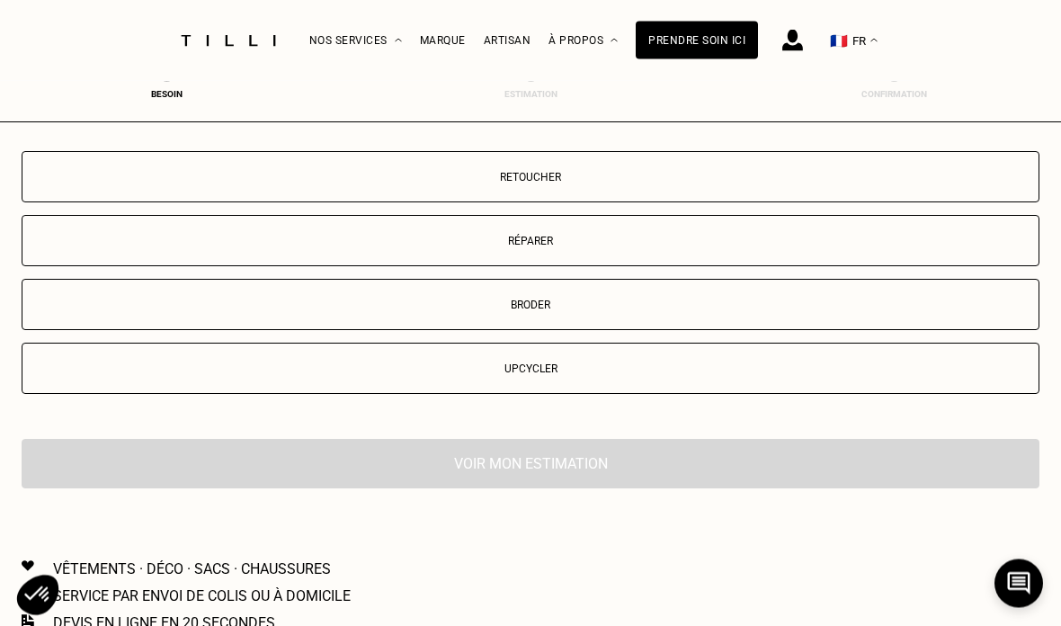
scroll to position [2976, 0]
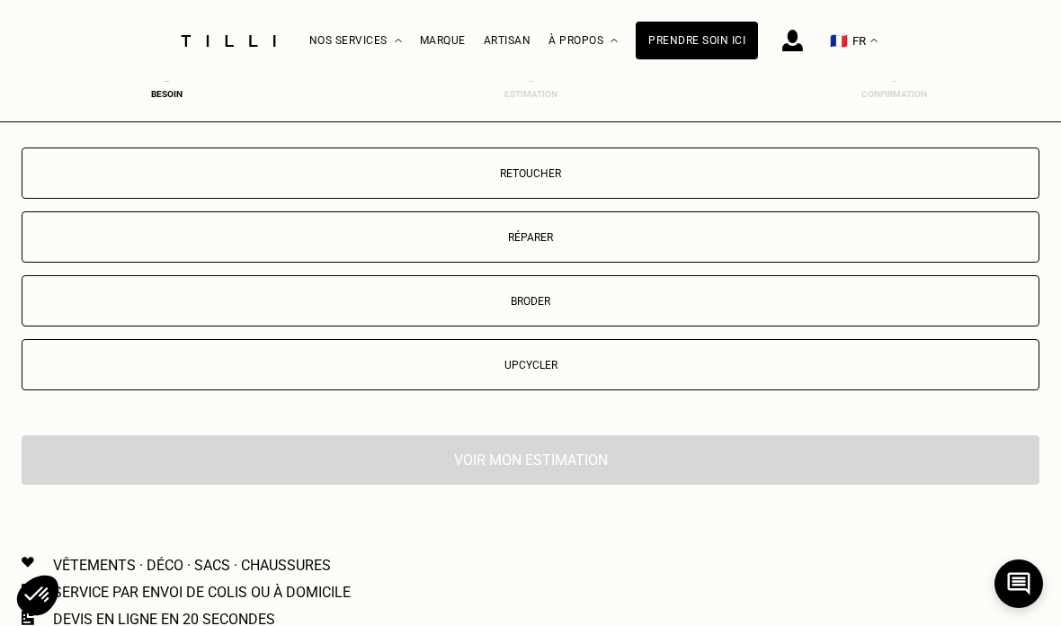
click at [282, 199] on button "Retoucher" at bounding box center [530, 172] width 1017 height 51
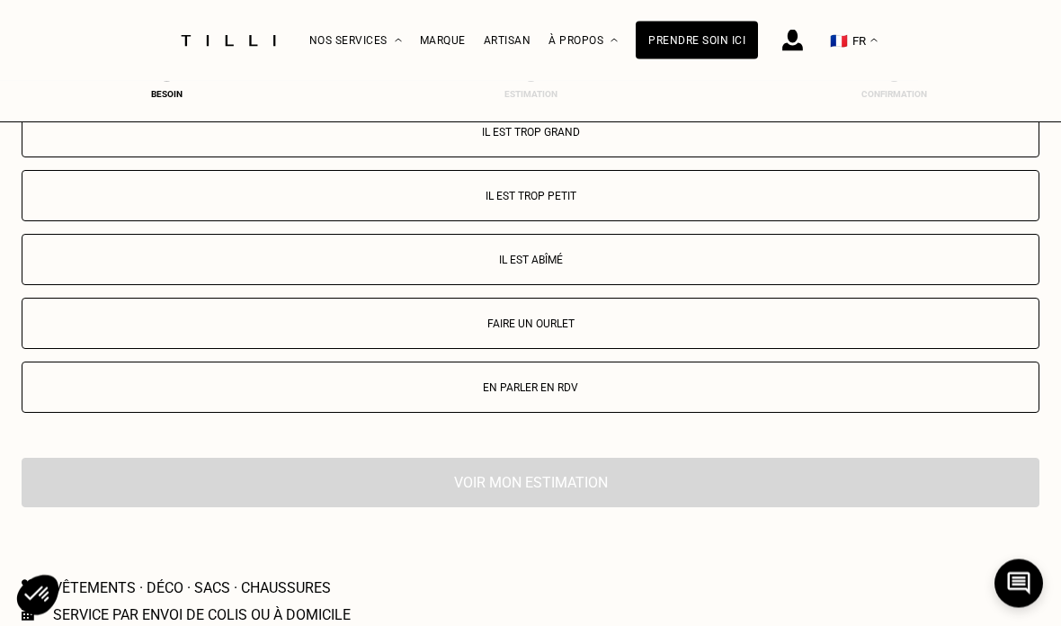
scroll to position [3324, 0]
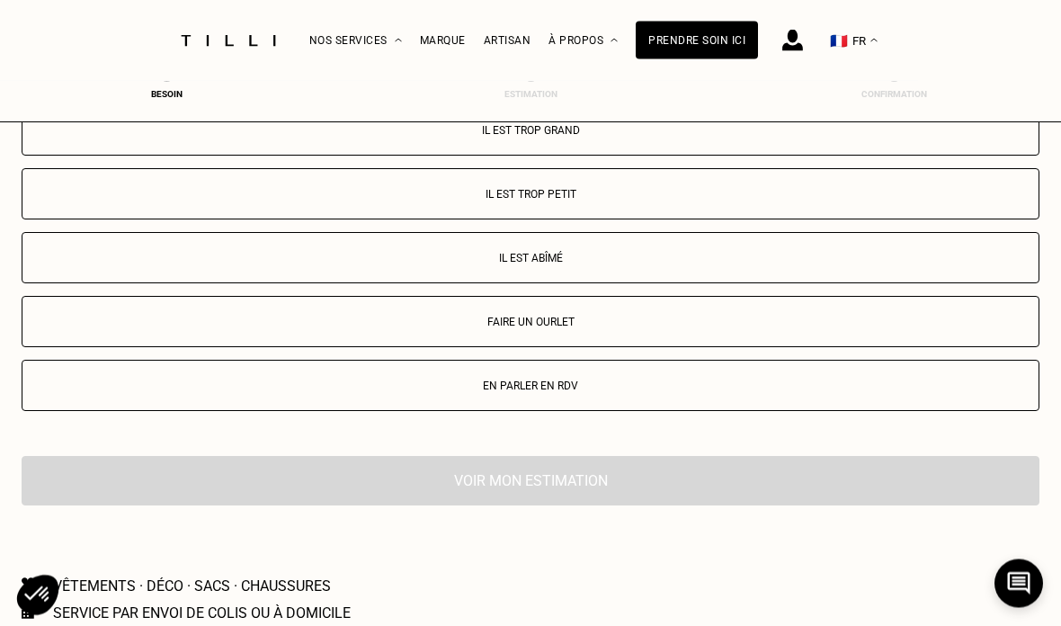
click at [406, 329] on p "Faire un ourlet" at bounding box center [530, 322] width 998 height 13
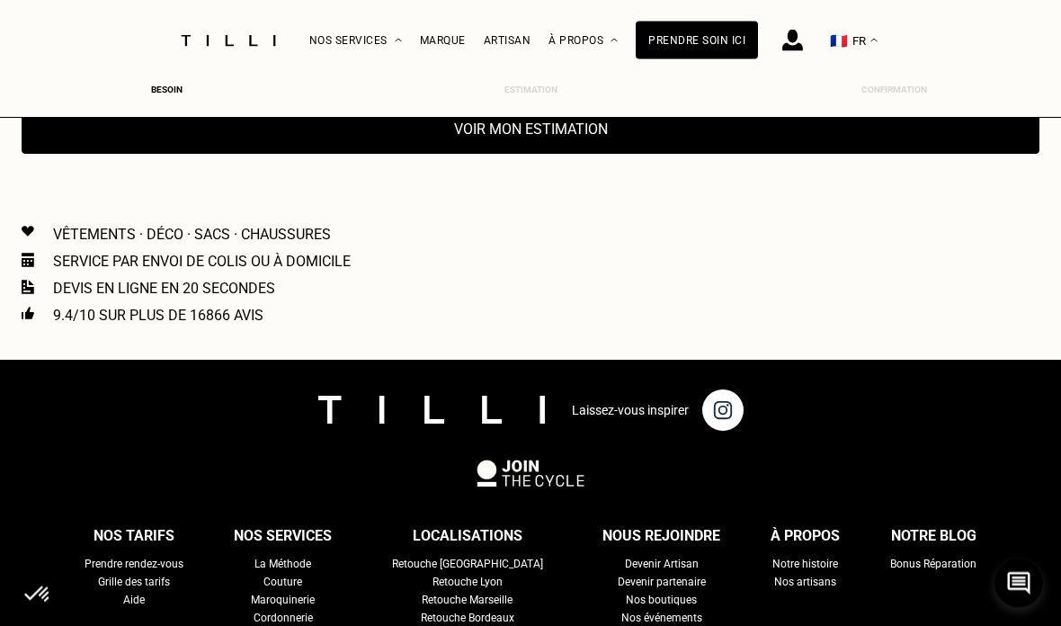
scroll to position [3676, 0]
click at [157, 154] on button "Voir mon estimation" at bounding box center [530, 128] width 1017 height 49
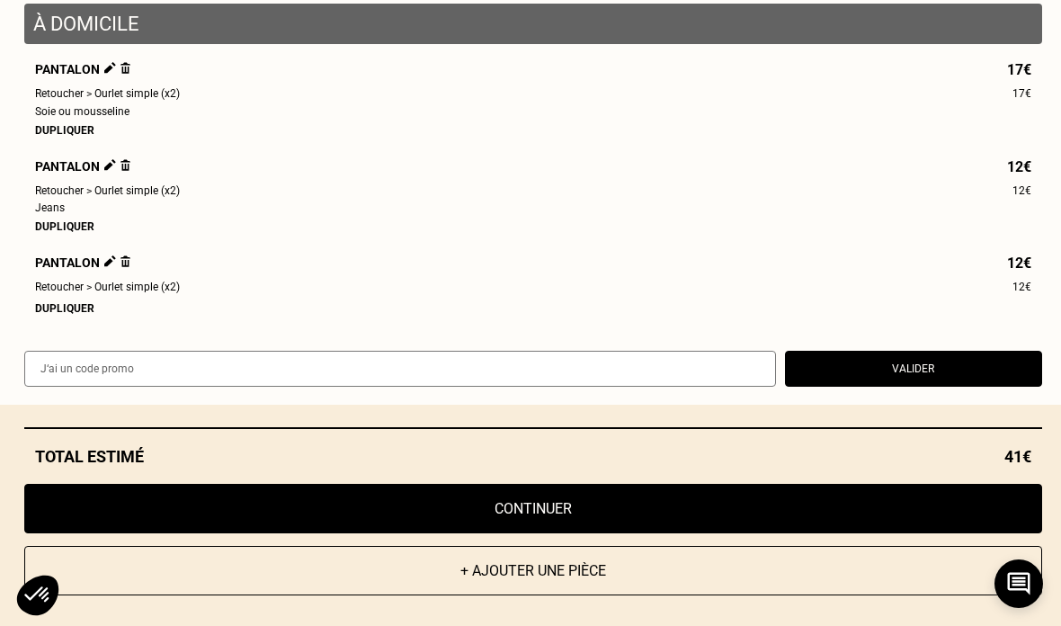
scroll to position [177, 0]
click at [106, 267] on img at bounding box center [110, 261] width 12 height 12
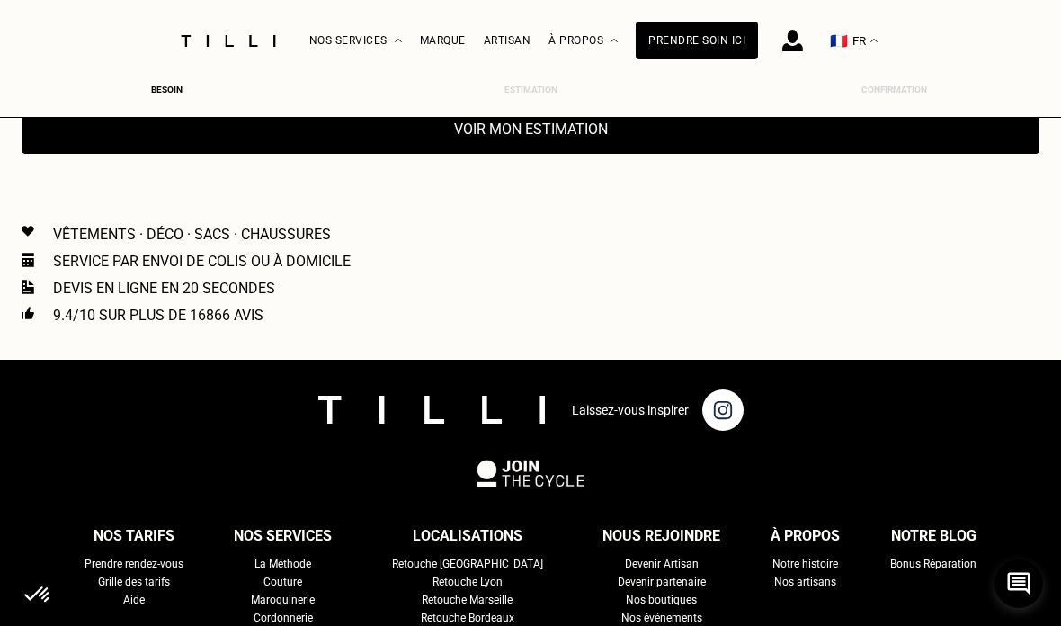
scroll to position [0, 0]
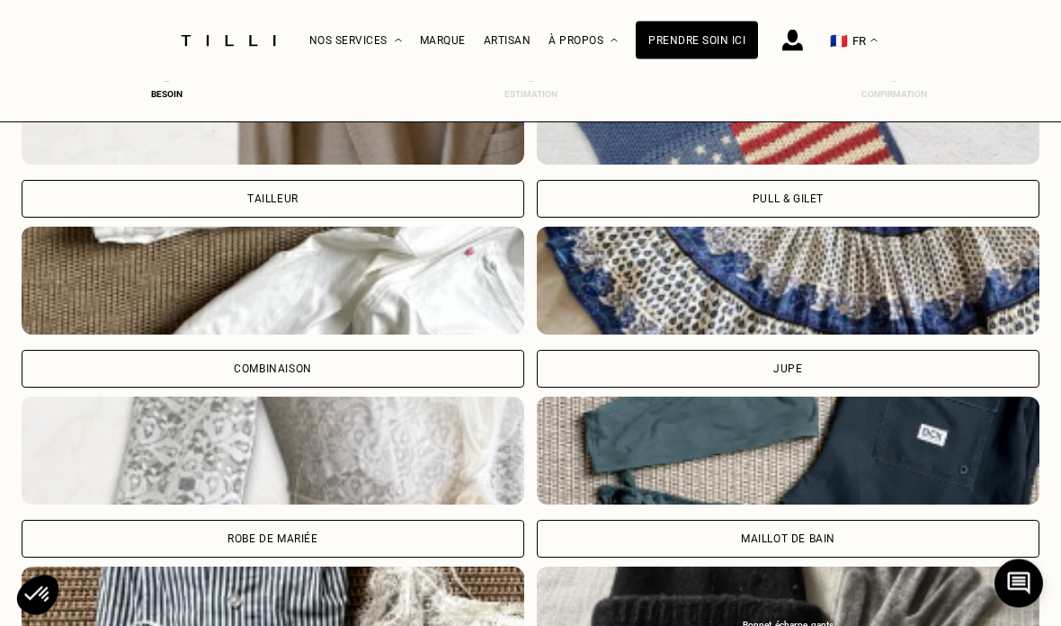
click at [595, 348] on div "Jupe" at bounding box center [788, 307] width 502 height 161
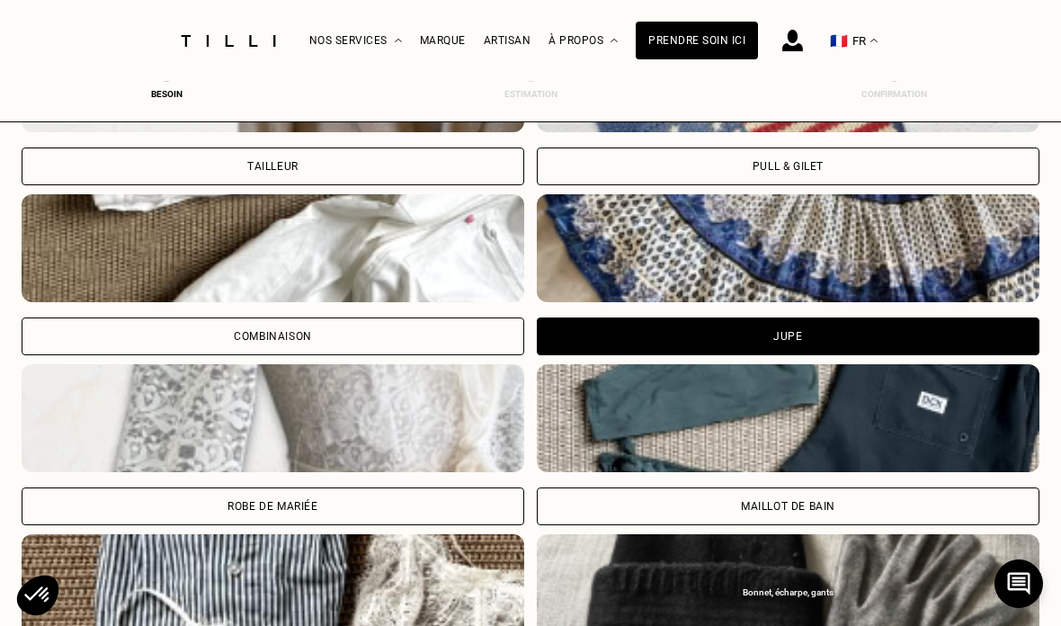
click at [591, 317] on div "Jupe" at bounding box center [788, 336] width 502 height 38
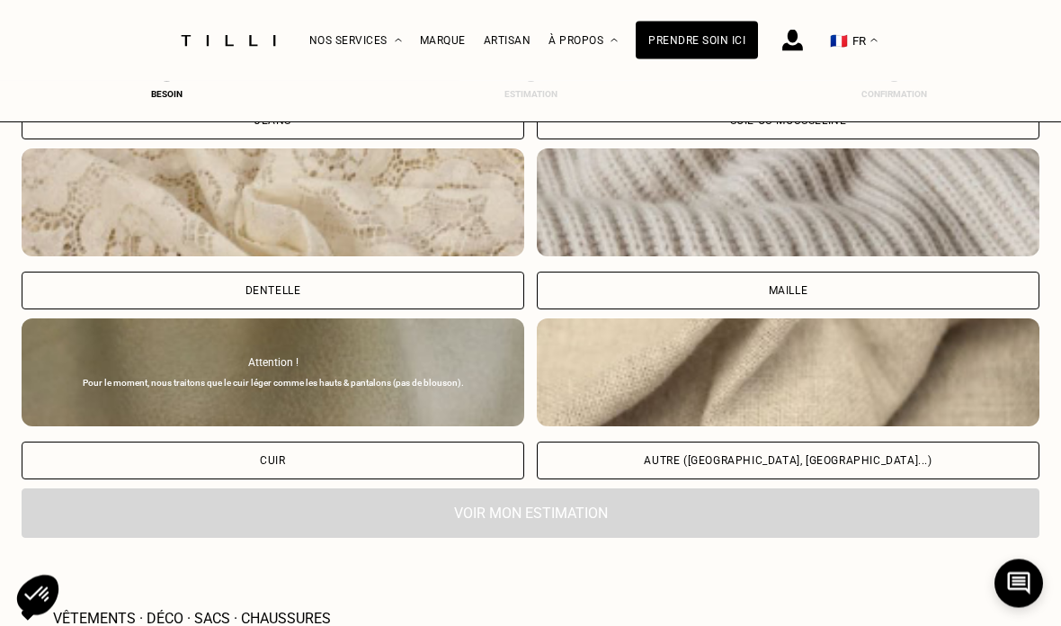
scroll to position [1993, 0]
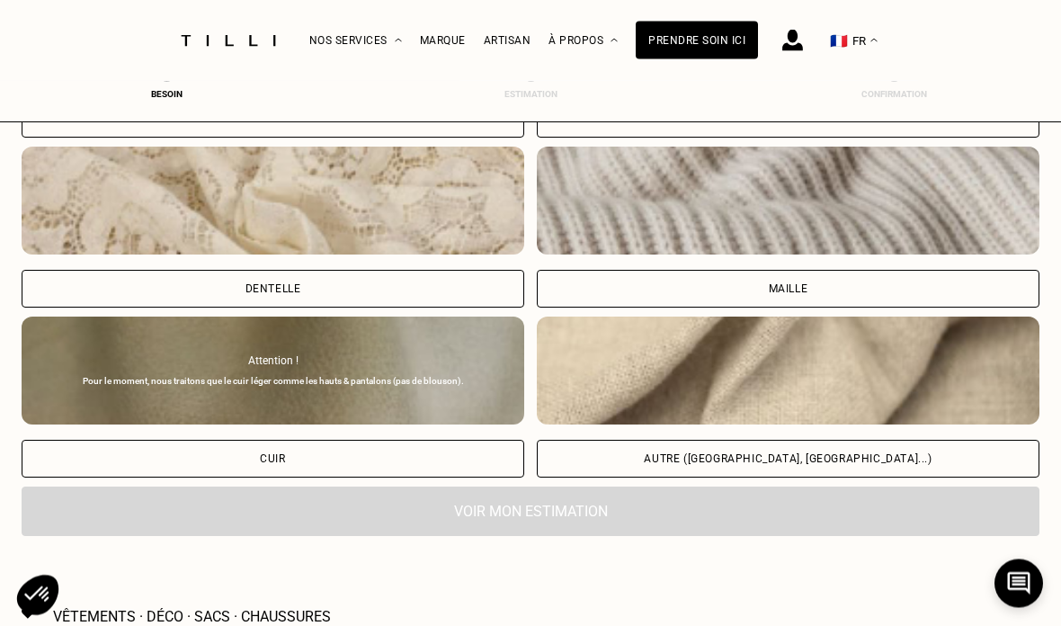
click at [592, 459] on div "Autre (coton, jersey...)" at bounding box center [788, 459] width 502 height 38
select select "FR"
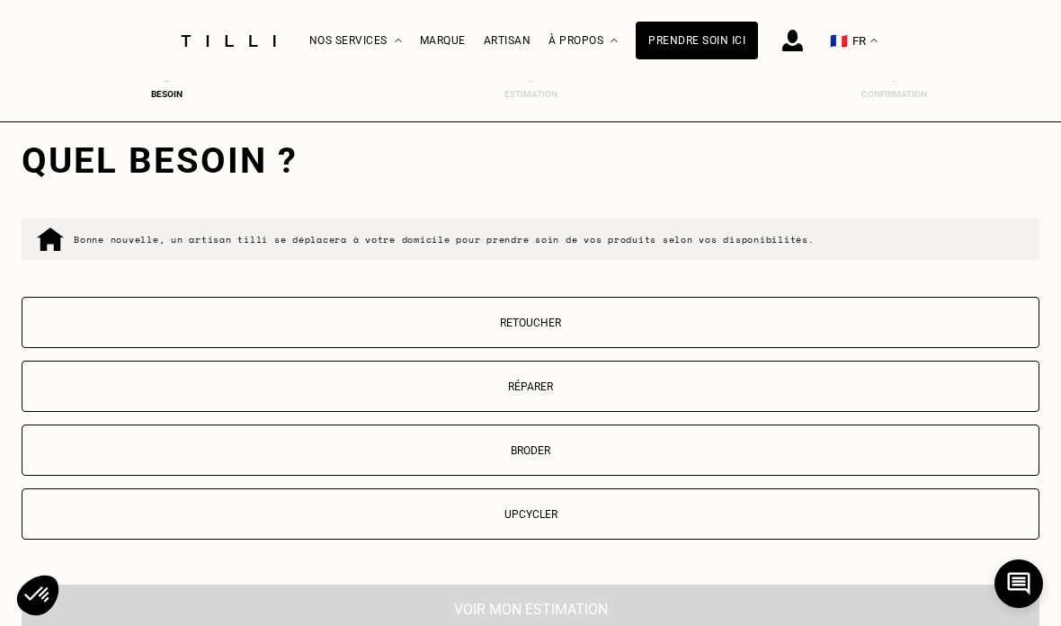
click at [341, 329] on p "Retoucher" at bounding box center [530, 322] width 998 height 13
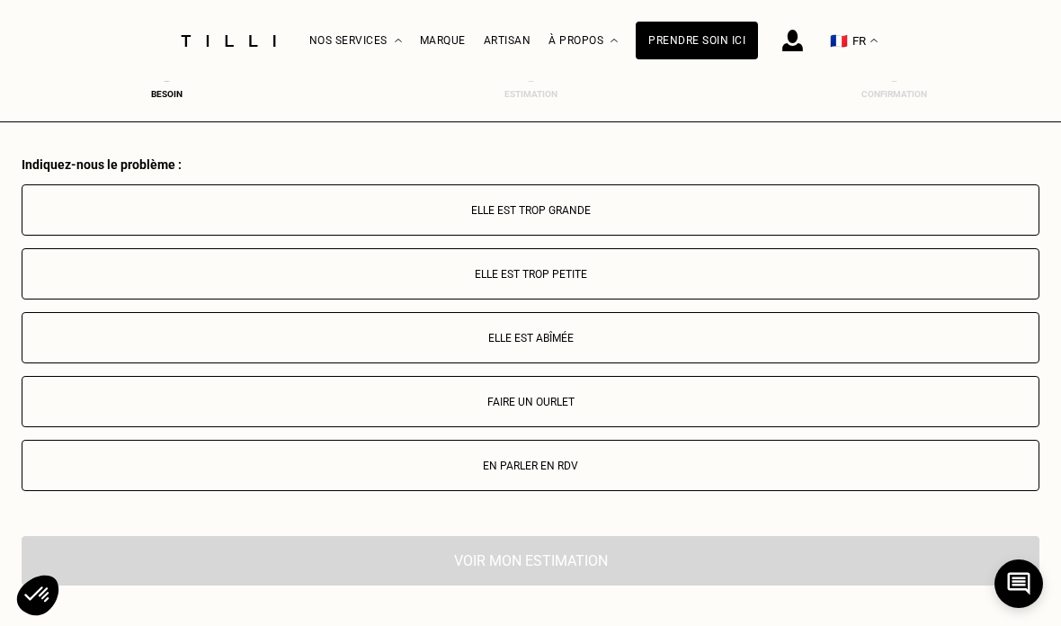
scroll to position [3136, 0]
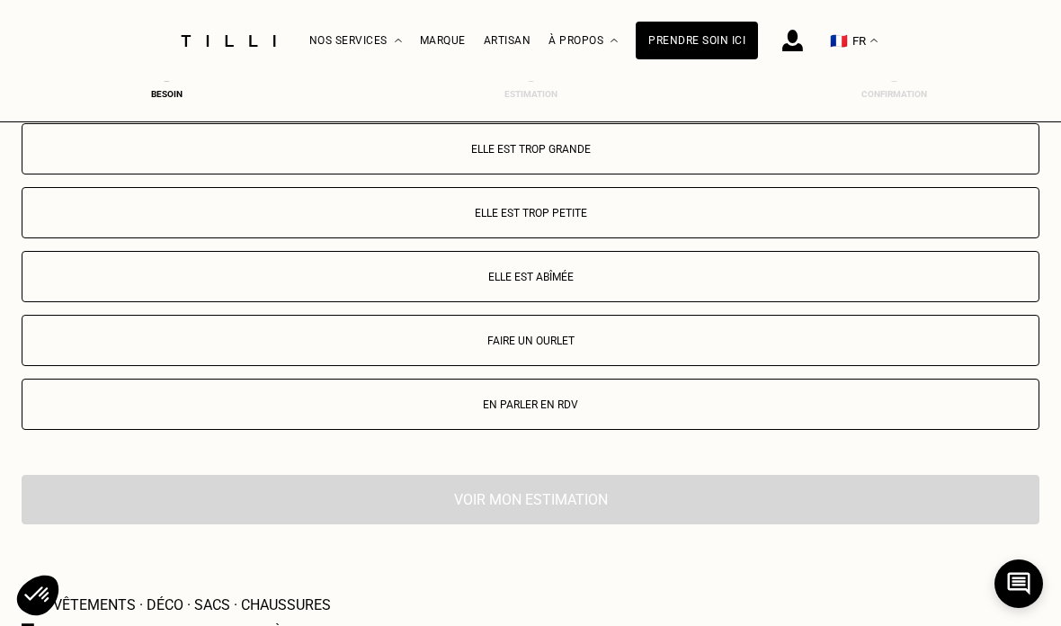
click at [400, 347] on p "Faire un ourlet" at bounding box center [530, 340] width 998 height 13
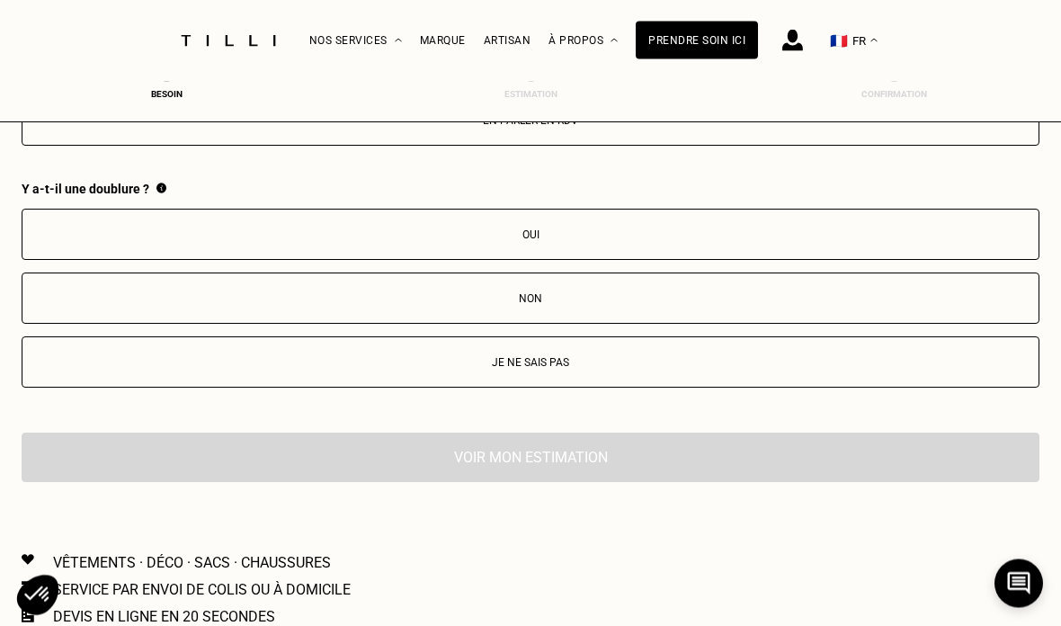
click at [358, 306] on p "Non" at bounding box center [530, 299] width 998 height 13
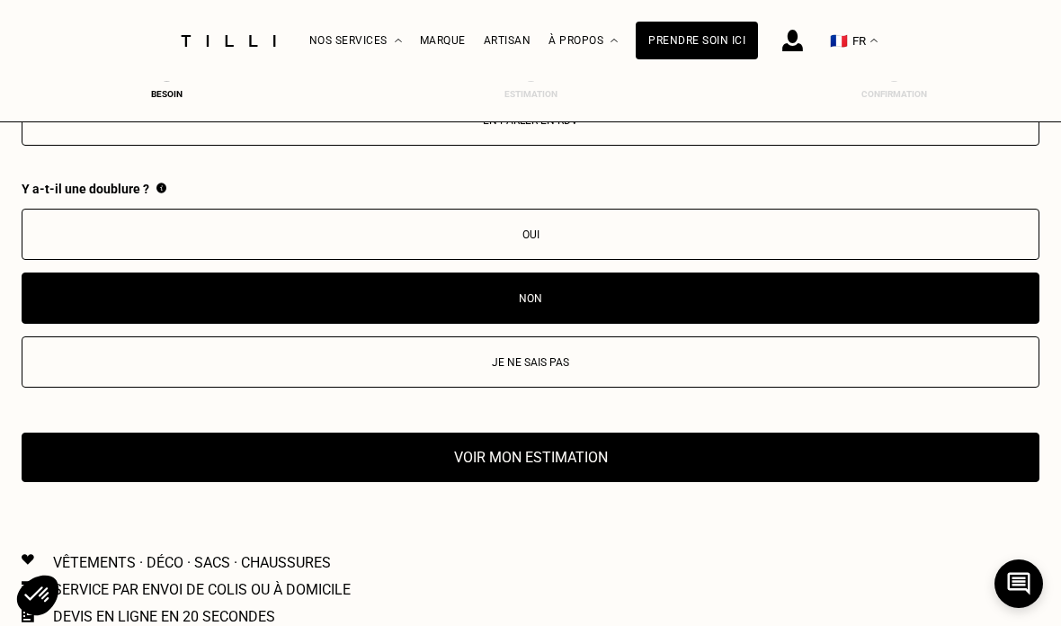
click at [982, 474] on button "Voir mon estimation" at bounding box center [530, 456] width 1017 height 49
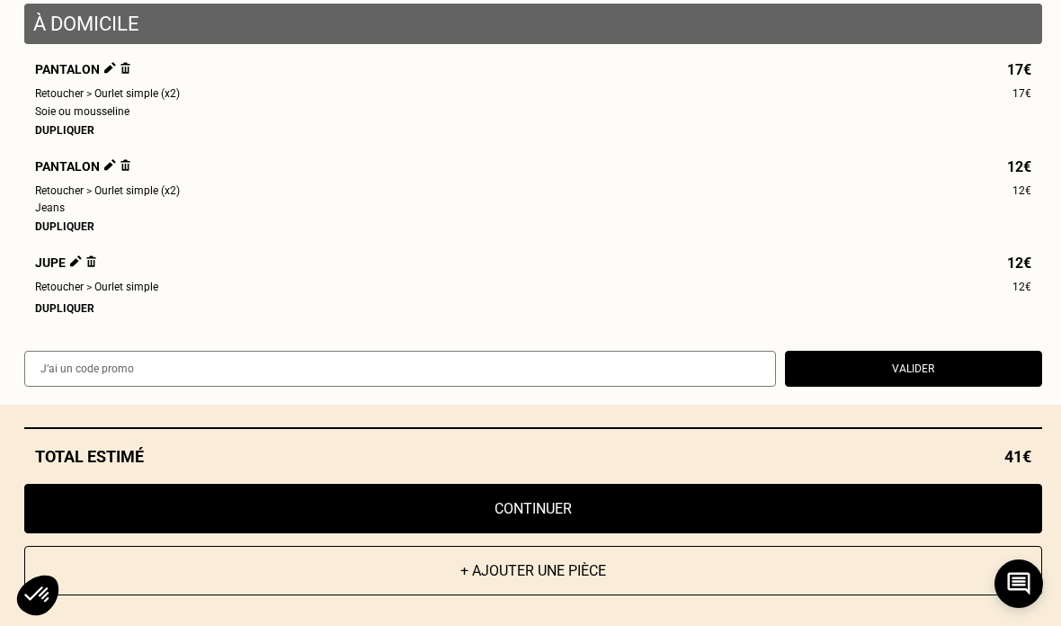
scroll to position [177, 0]
